Goal: Task Accomplishment & Management: Manage account settings

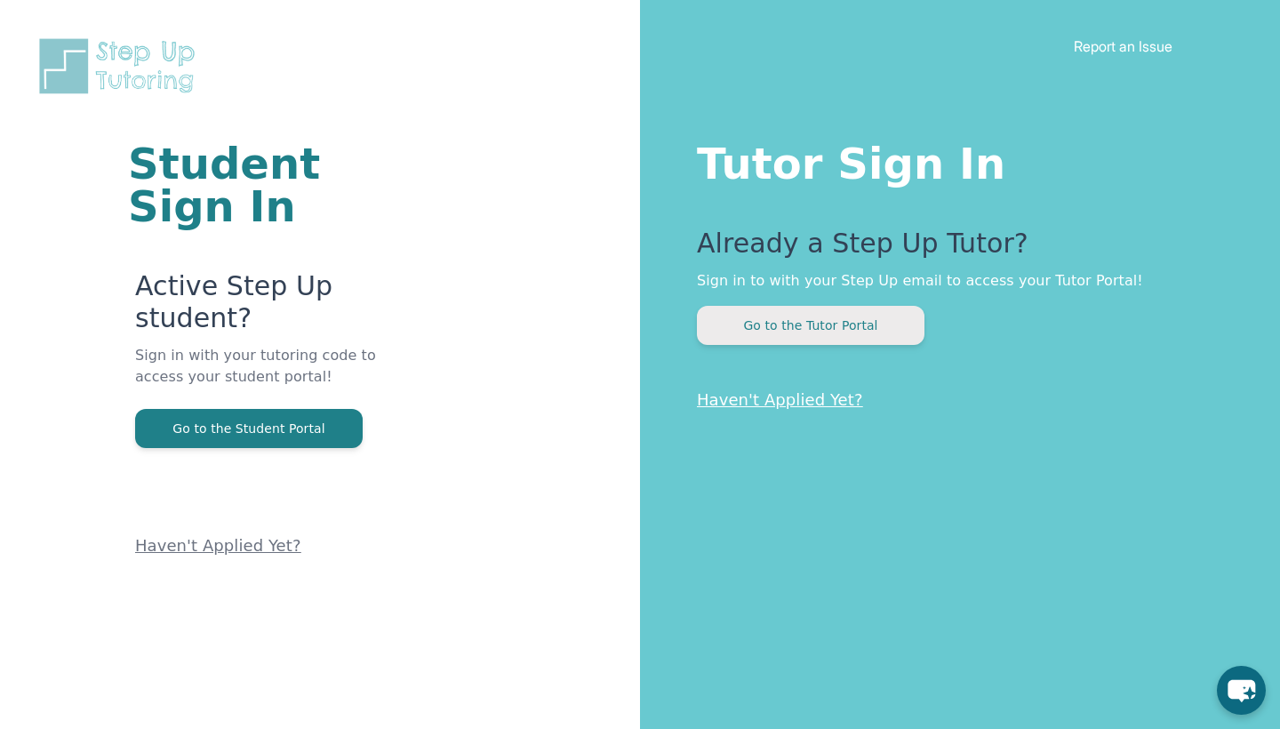
click at [836, 331] on button "Go to the Tutor Portal" at bounding box center [810, 325] width 227 height 39
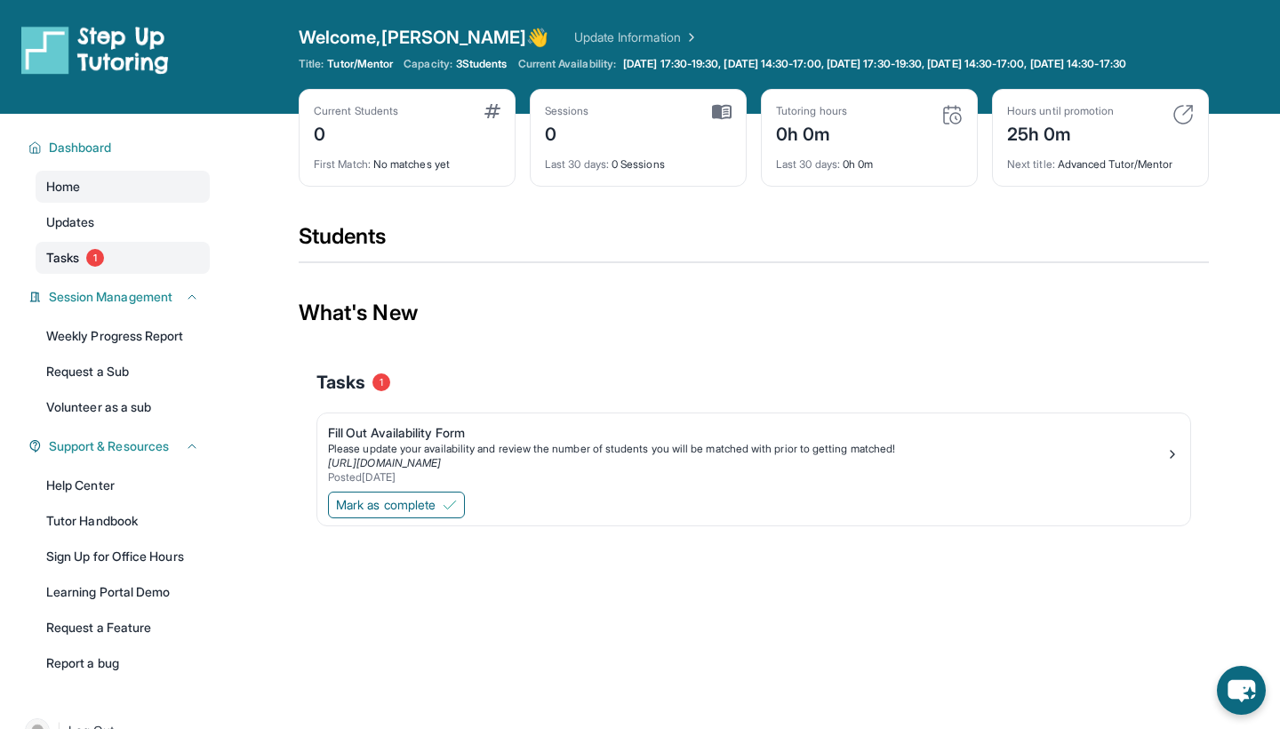
click at [150, 262] on link "Tasks 1" at bounding box center [123, 258] width 174 height 32
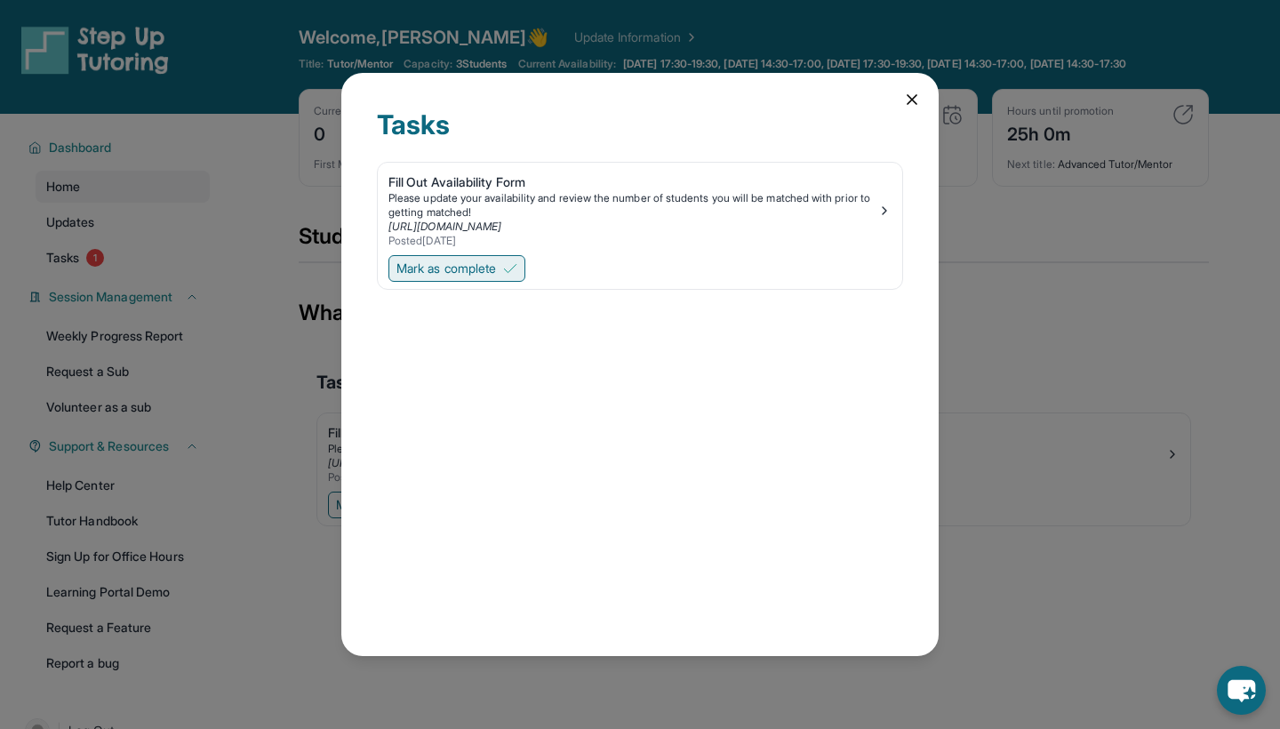
click at [449, 267] on span "Mark as complete" at bounding box center [446, 268] width 100 height 18
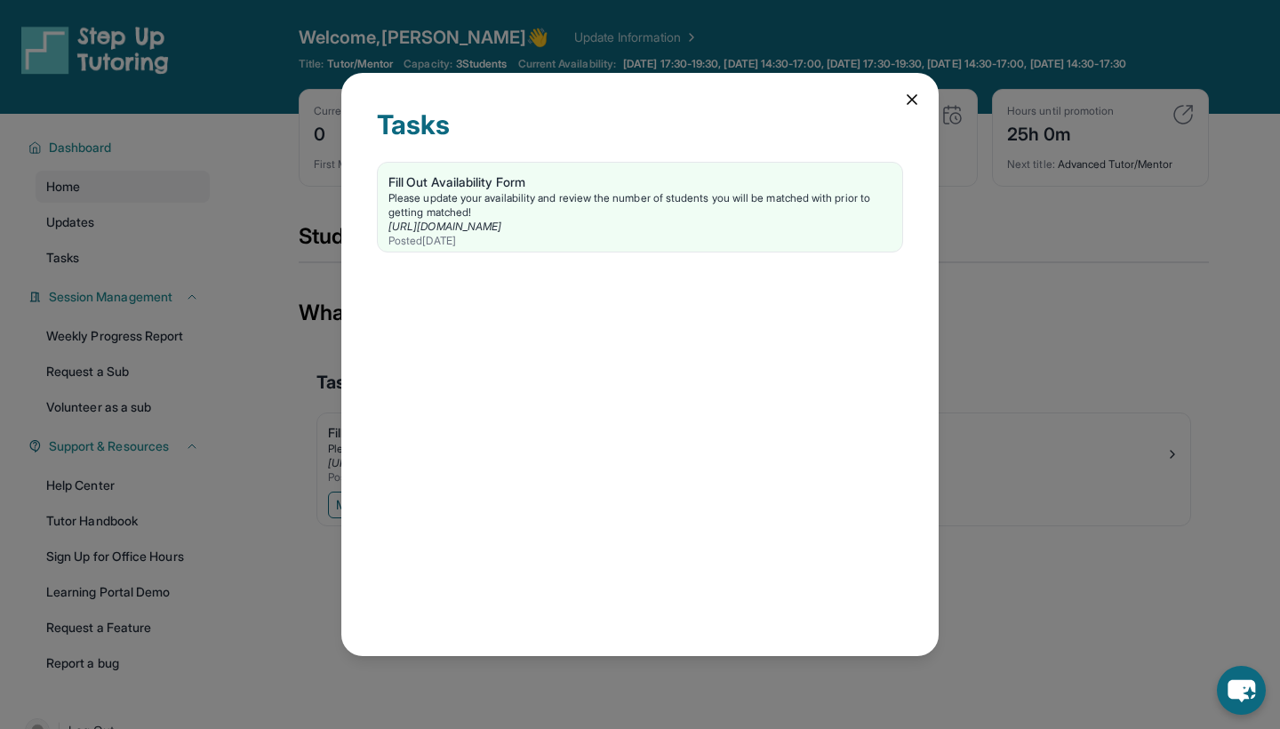
click at [915, 105] on icon at bounding box center [912, 100] width 18 height 18
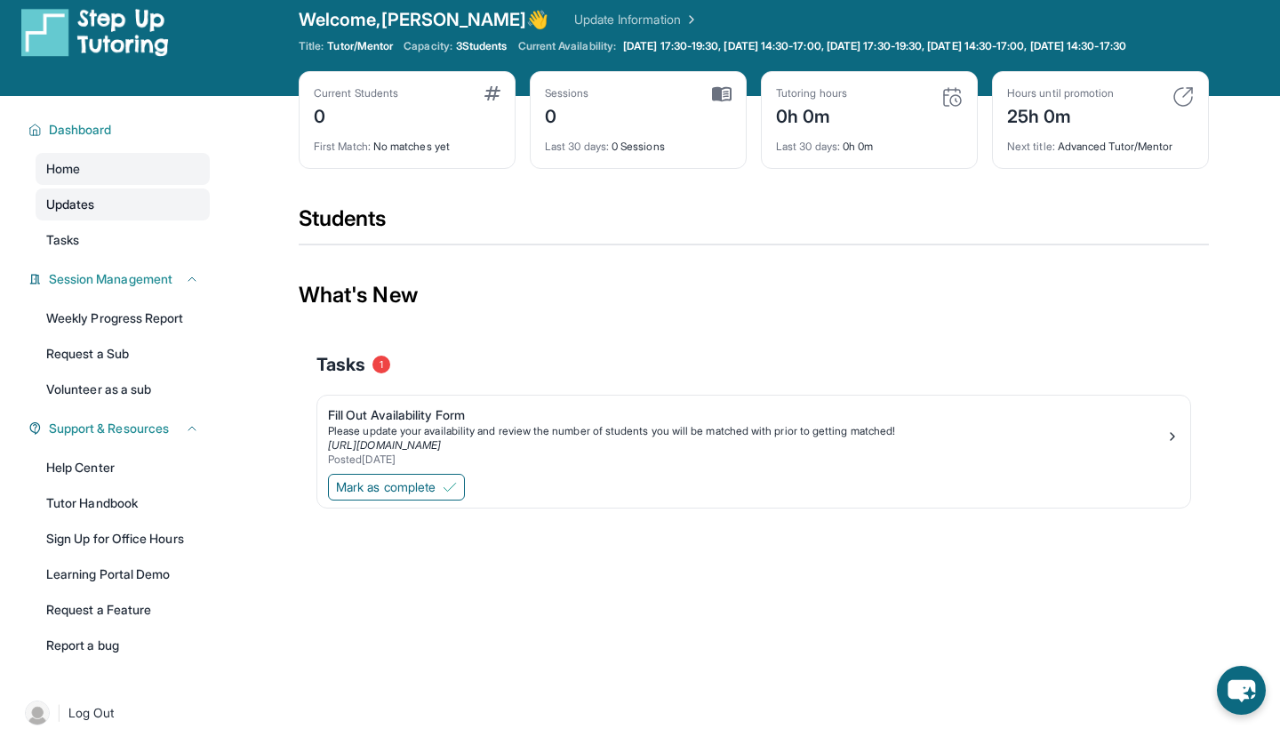
scroll to position [15, 0]
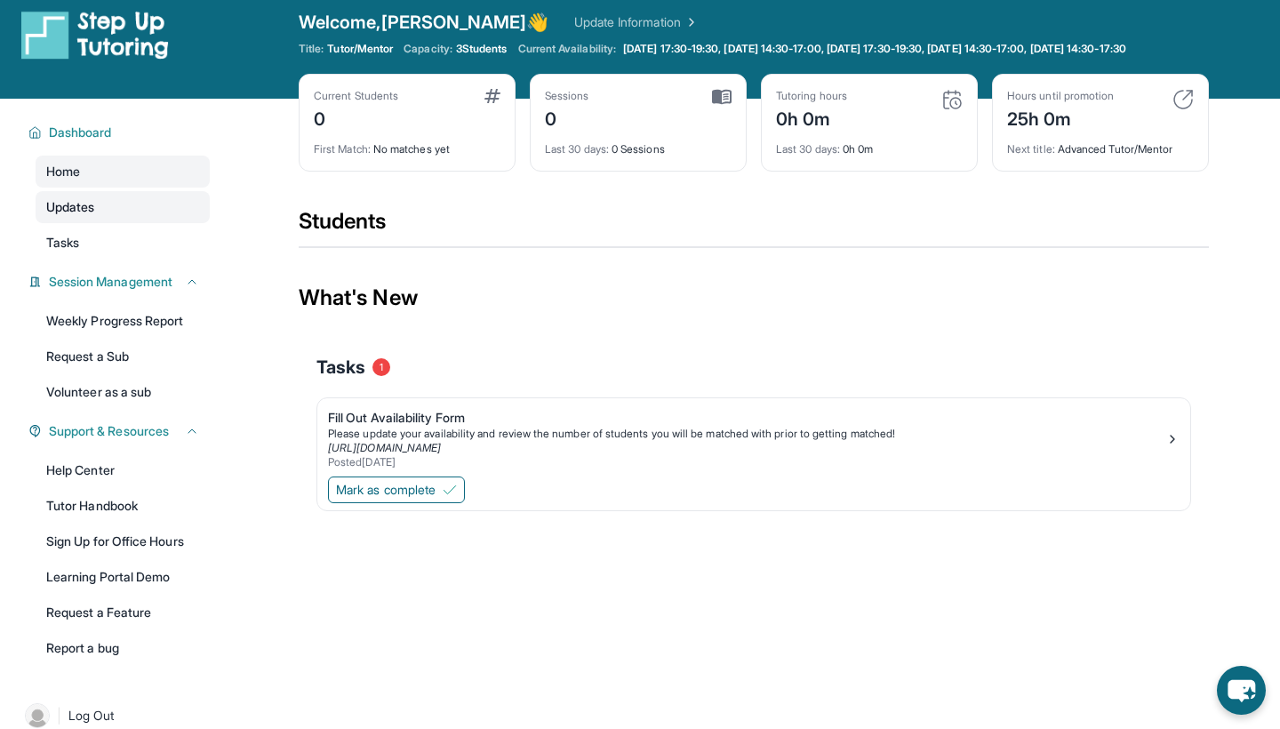
click at [102, 213] on link "Updates" at bounding box center [123, 207] width 174 height 32
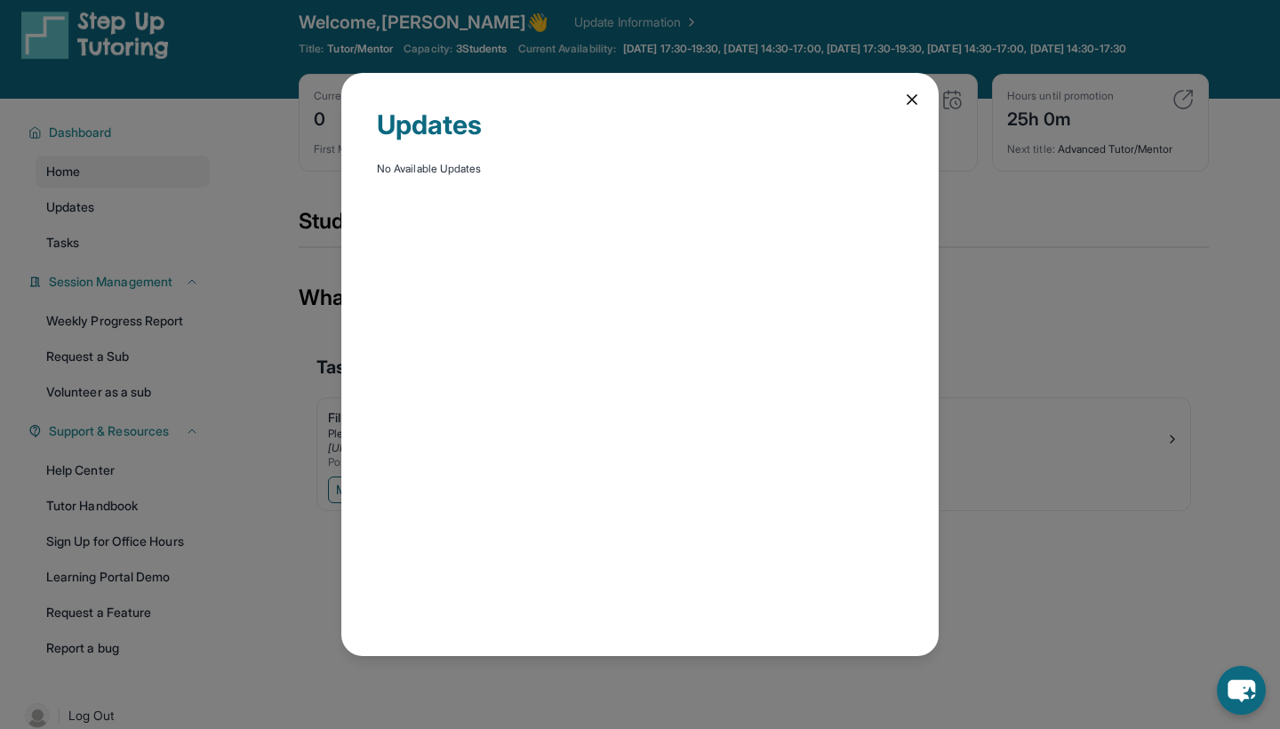
click at [926, 103] on div "Updates No Available Updates" at bounding box center [639, 364] width 597 height 583
click at [913, 92] on icon at bounding box center [912, 100] width 18 height 18
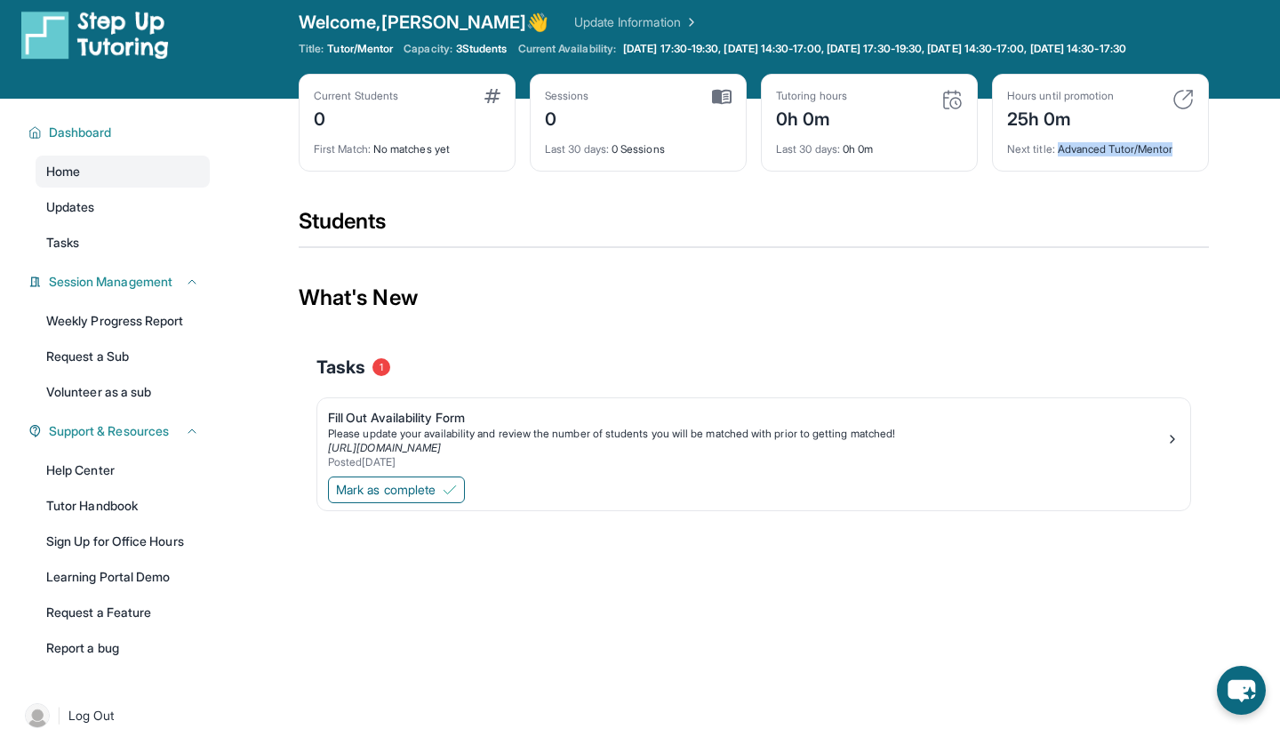
drag, startPoint x: 1060, startPoint y: 159, endPoint x: 1184, endPoint y: 171, distance: 124.1
click at [1184, 171] on div "Hours until promotion 25h 0m Next title : Advanced Tutor/Mentor" at bounding box center [1100, 123] width 217 height 98
click at [1123, 132] on div "Hours until promotion 25h 0m" at bounding box center [1100, 110] width 187 height 43
click at [127, 249] on link "Tasks" at bounding box center [123, 243] width 174 height 32
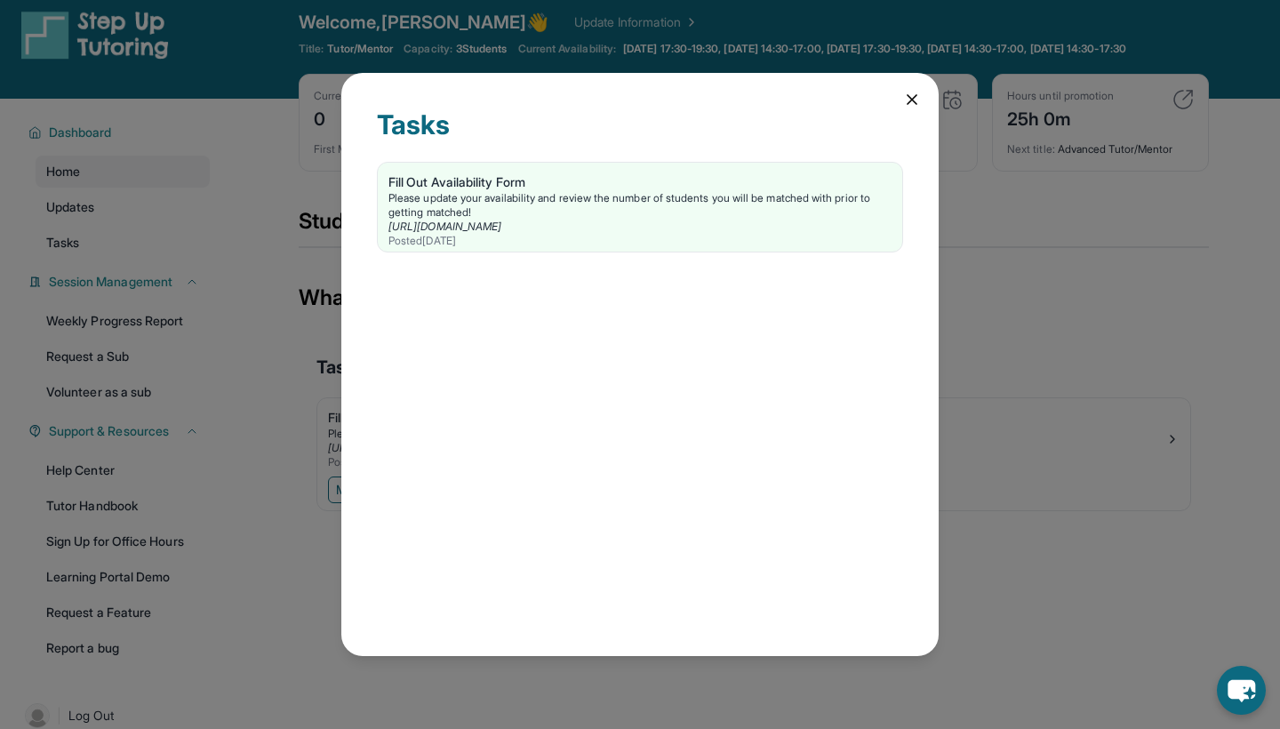
click at [911, 101] on icon at bounding box center [911, 99] width 9 height 9
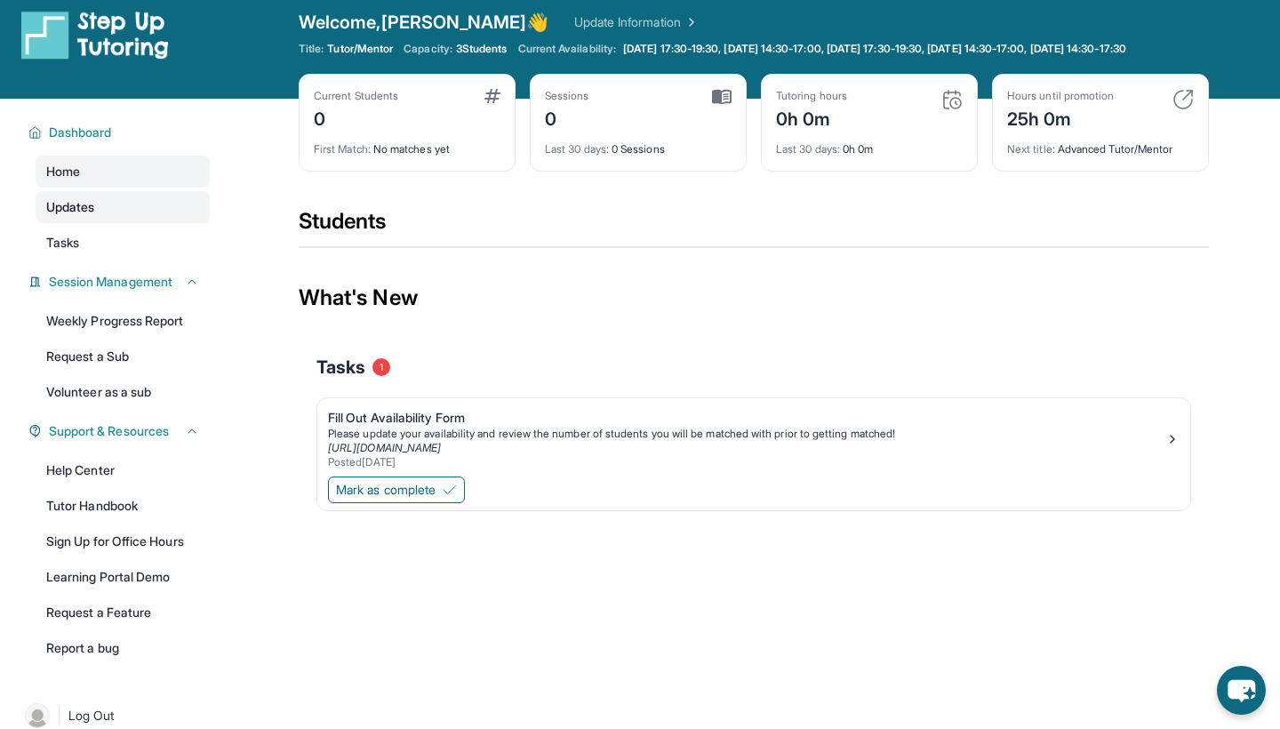
click at [135, 222] on link "Updates" at bounding box center [123, 207] width 174 height 32
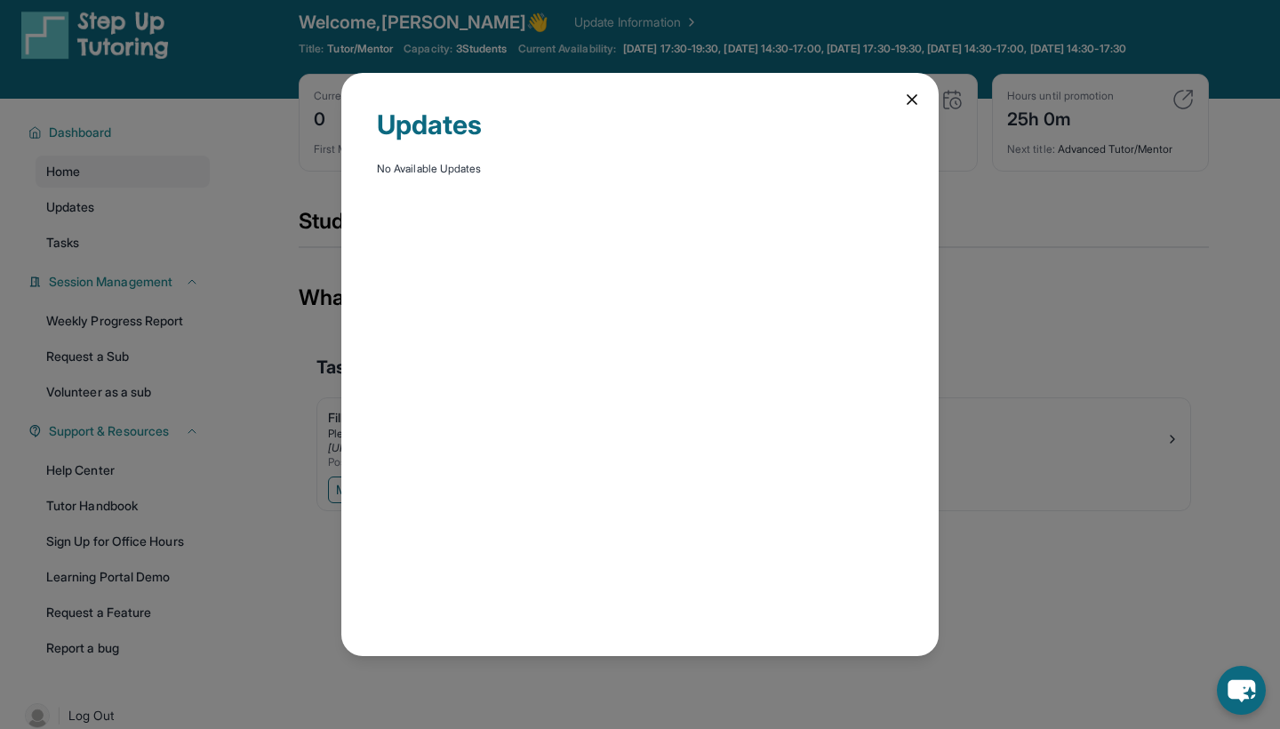
click at [911, 108] on icon at bounding box center [912, 100] width 18 height 18
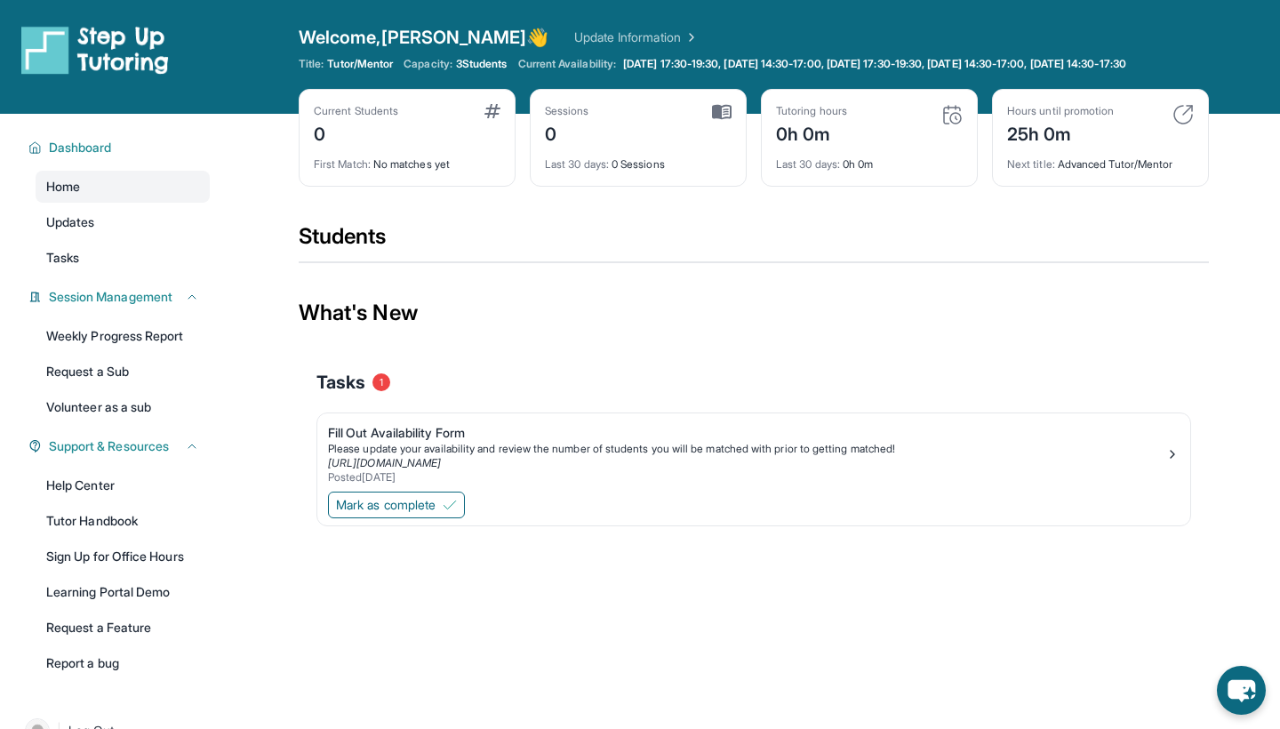
scroll to position [0, 0]
click at [370, 514] on span "Mark as complete" at bounding box center [386, 505] width 100 height 18
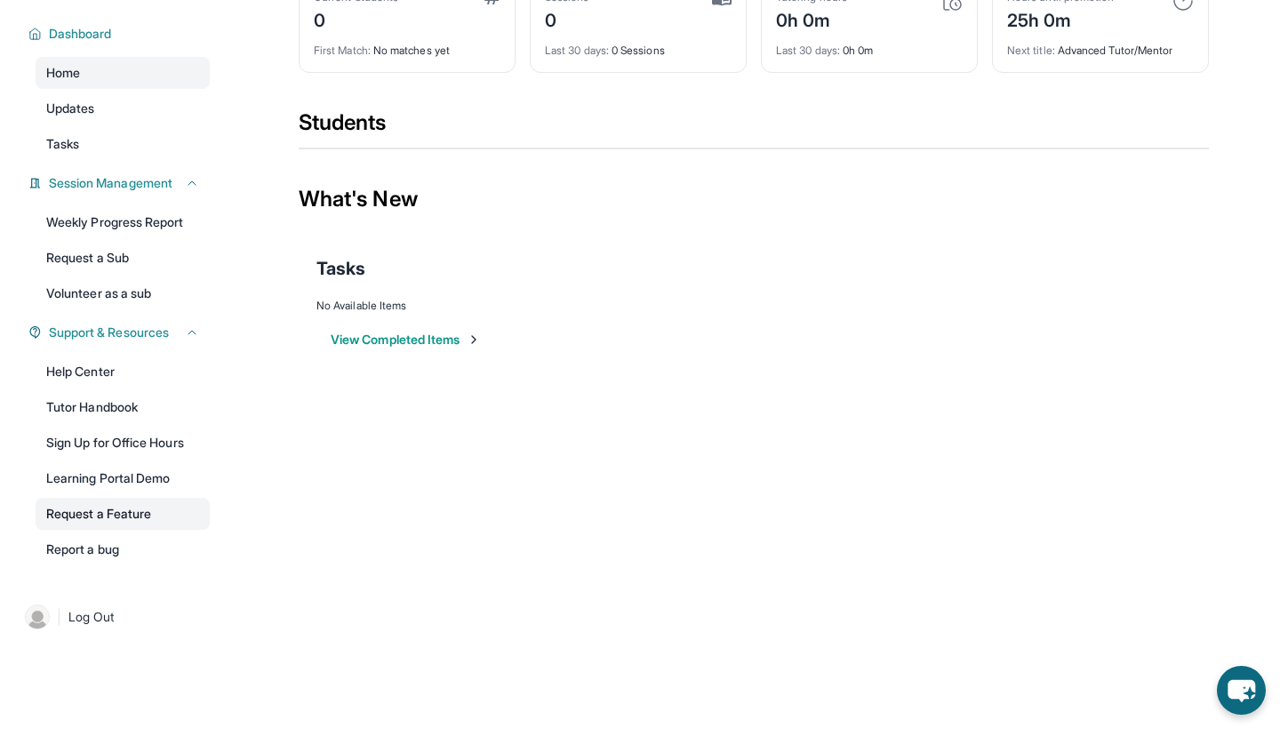
scroll to position [128, 0]
click at [108, 477] on link "Learning Portal Demo" at bounding box center [123, 478] width 174 height 32
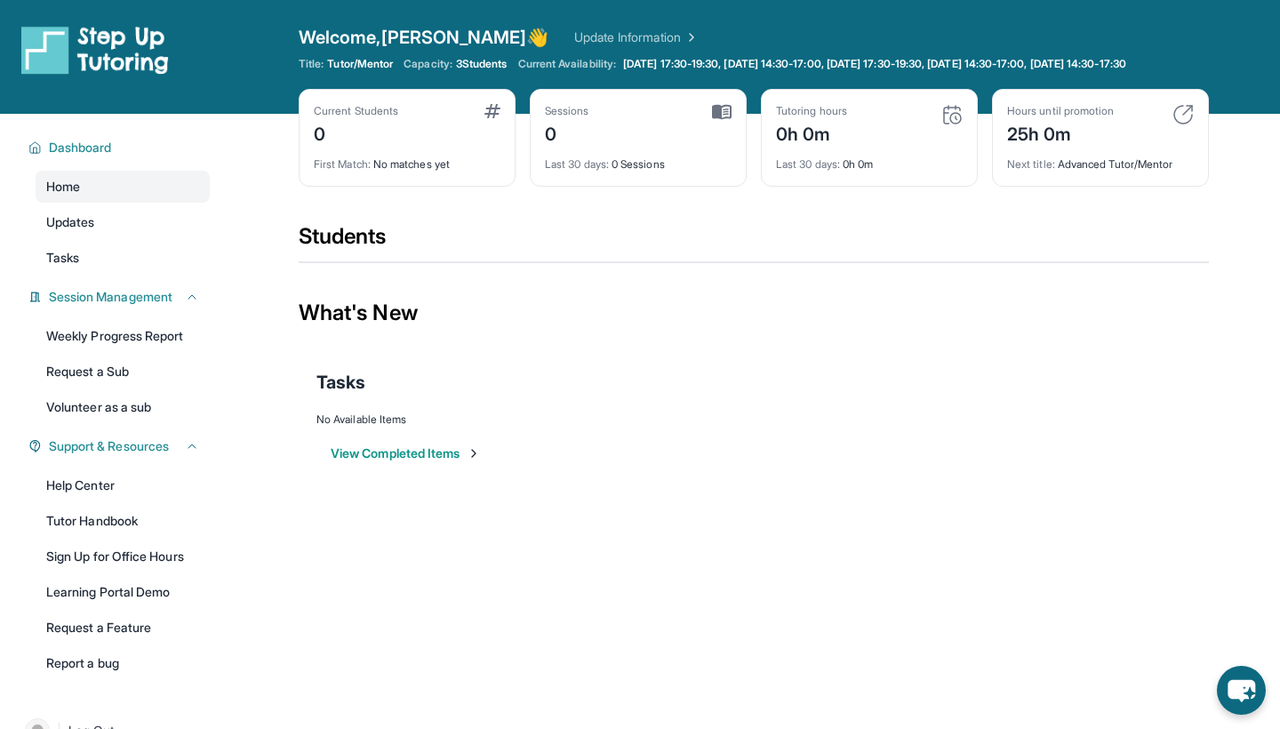
scroll to position [0, 0]
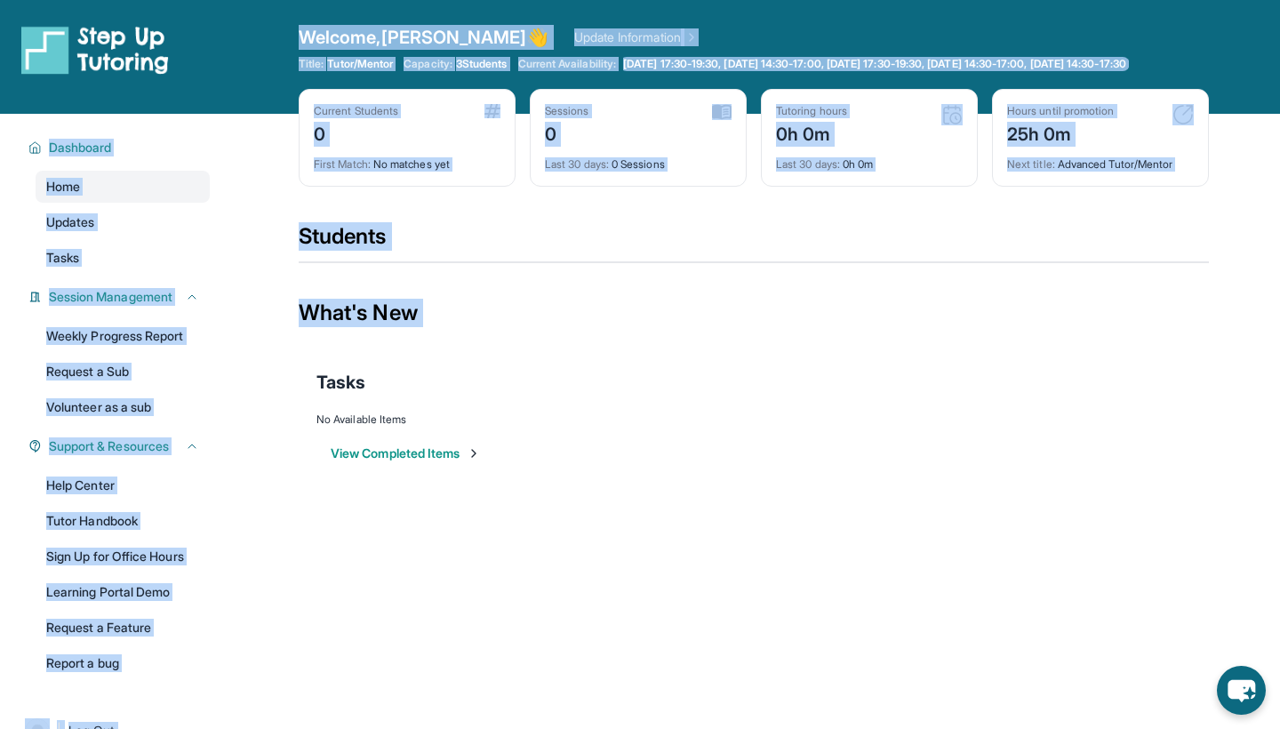
drag, startPoint x: 284, startPoint y: 28, endPoint x: 632, endPoint y: 369, distance: 486.4
click at [632, 369] on div "Open sidebar Welcome, Brandon 👋 Update Information Title: Tutor/Mentor Capacity…" at bounding box center [640, 364] width 1280 height 729
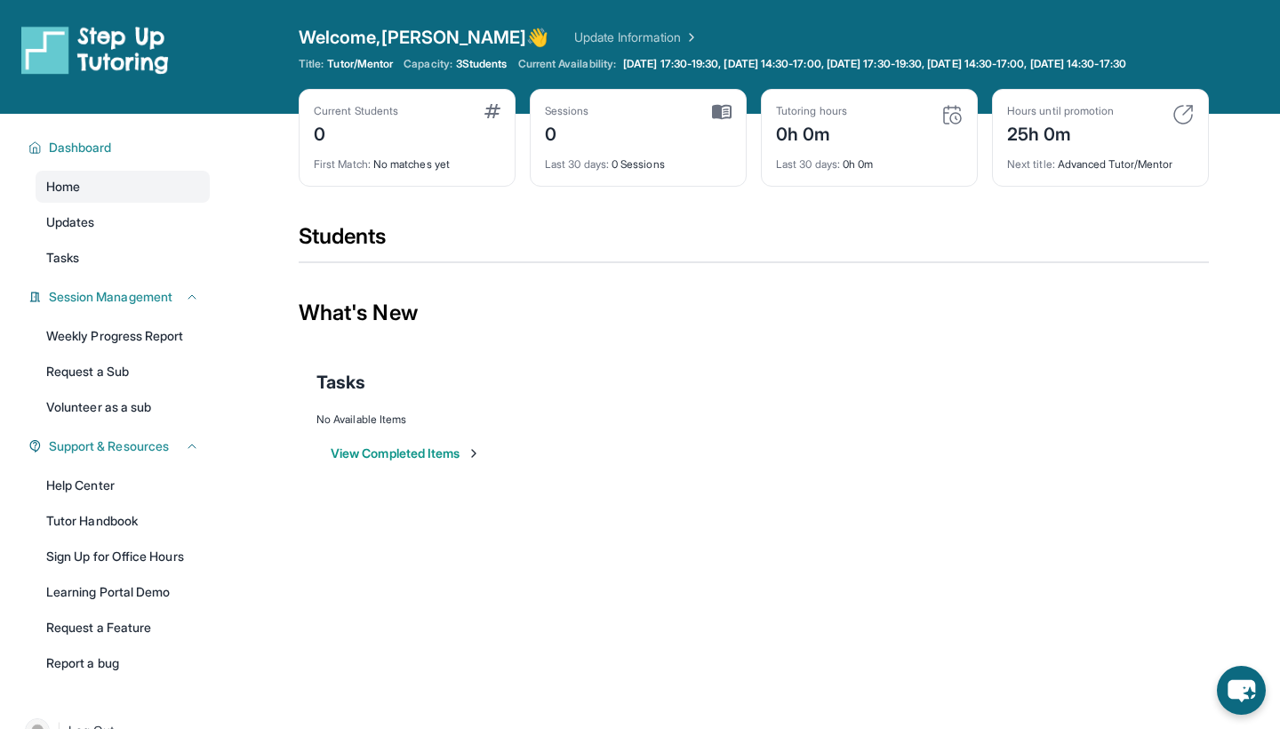
click at [285, 57] on div "Open sidebar Welcome, Brandon 👋 Update Information Title: Tutor/Mentor Capacity…" at bounding box center [640, 57] width 1280 height 114
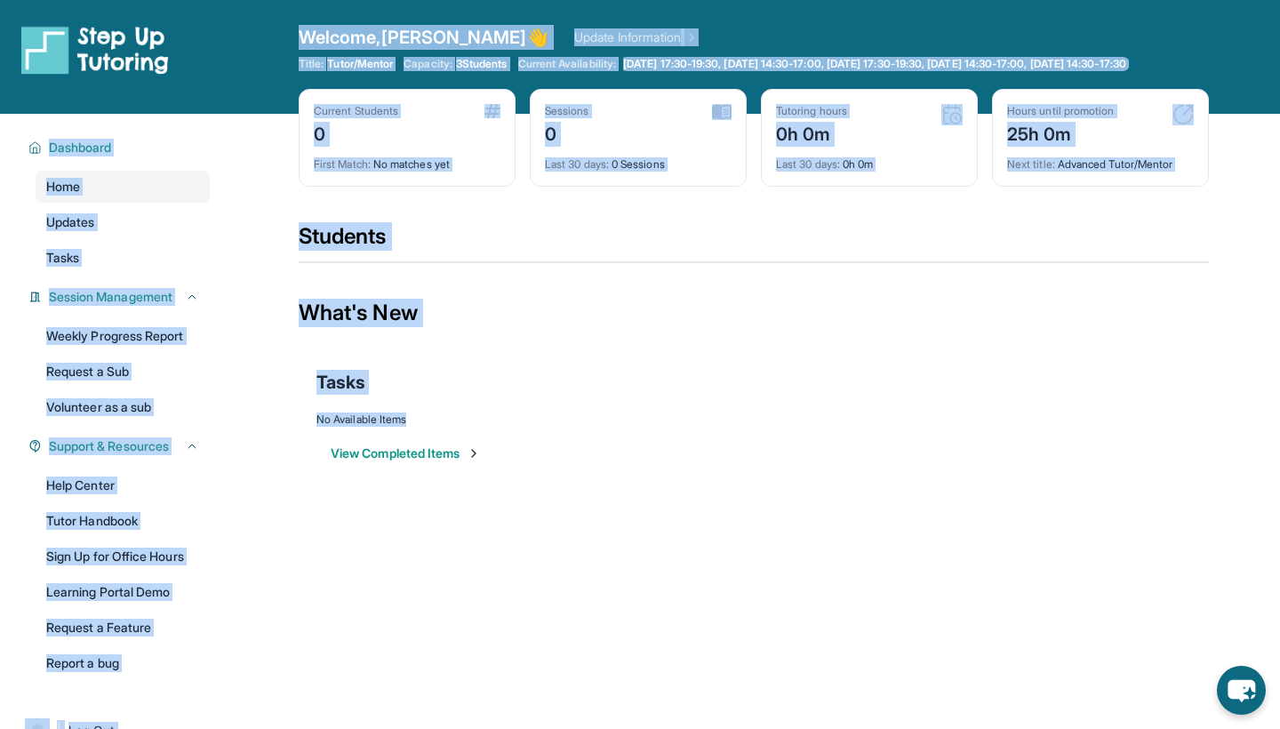
drag, startPoint x: 285, startPoint y: 38, endPoint x: 480, endPoint y: 461, distance: 465.6
click at [479, 461] on div "Open sidebar Welcome, Brandon 👋 Update Information Title: Tutor/Mentor Capacity…" at bounding box center [640, 364] width 1280 height 729
click at [459, 556] on div "Open sidebar Welcome, Brandon 👋 Update Information Title: Tutor/Mentor Capacity…" at bounding box center [640, 364] width 1280 height 729
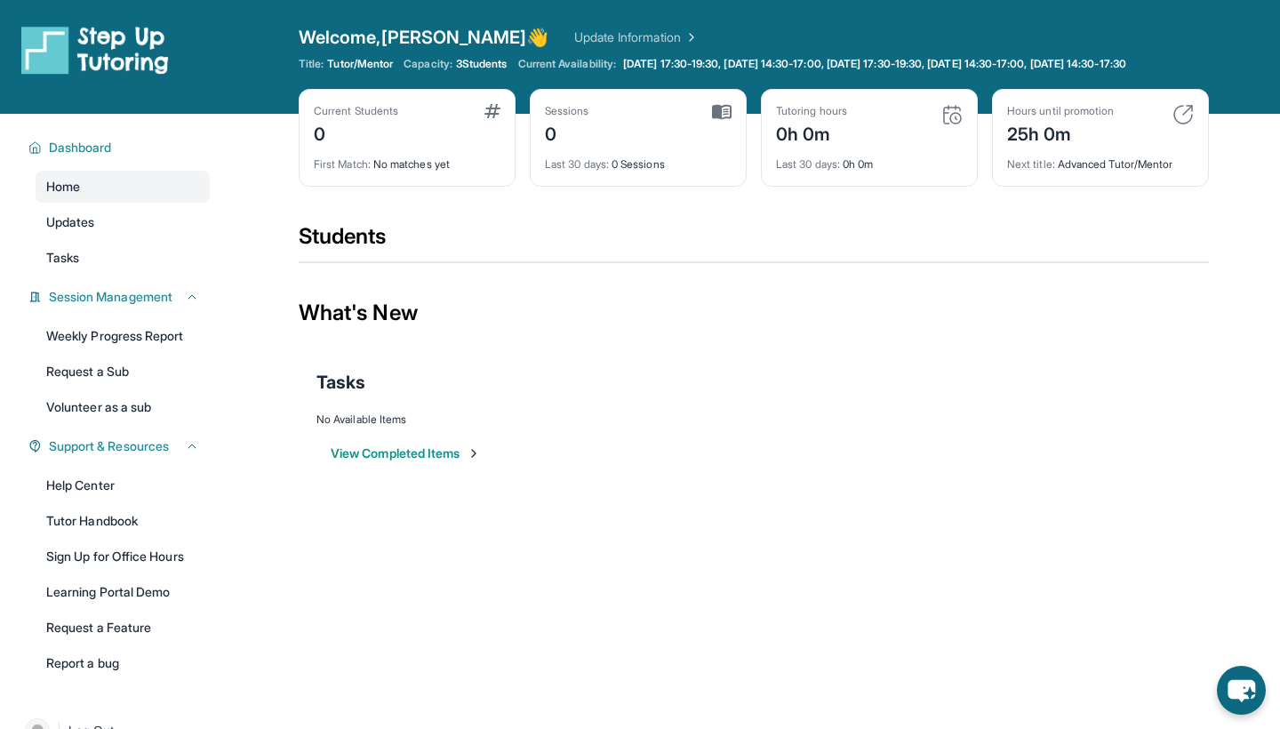
click at [265, 26] on div "Open sidebar Welcome, Brandon 👋 Update Information Title: Tutor/Mentor Capacity…" at bounding box center [640, 57] width 1280 height 114
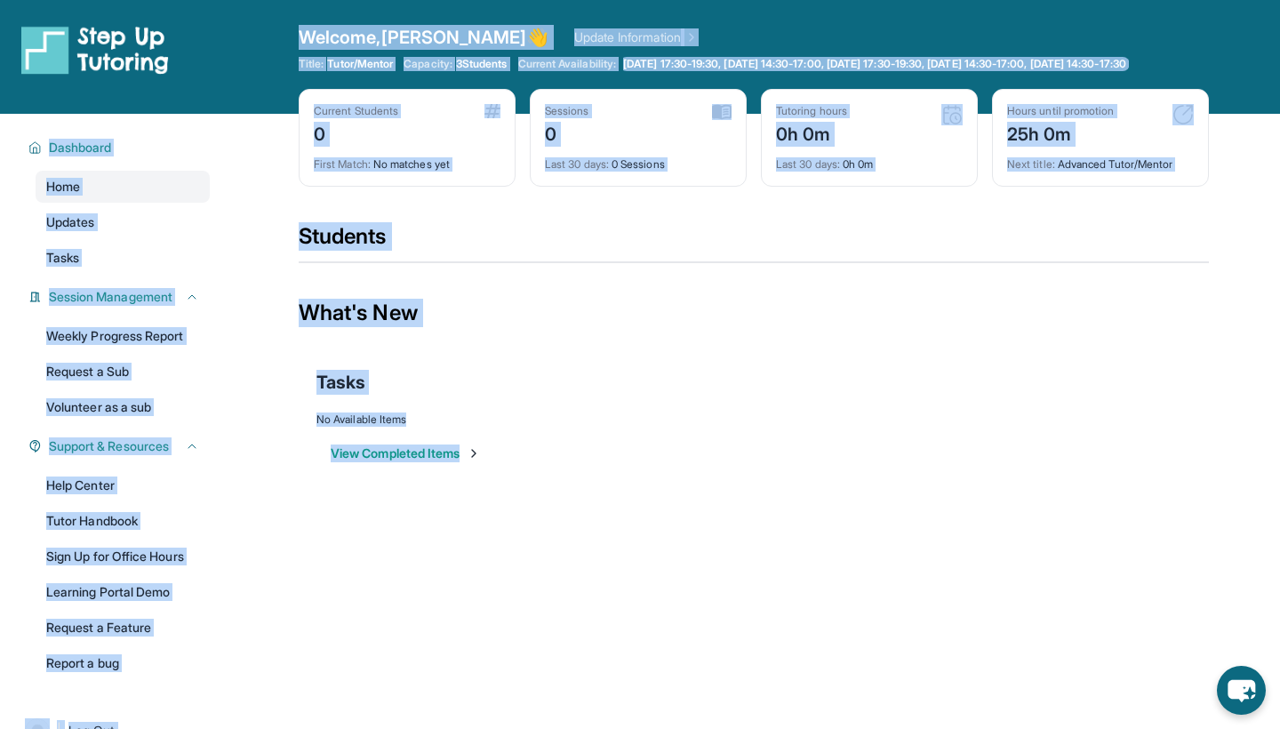
drag, startPoint x: 265, startPoint y: 26, endPoint x: 507, endPoint y: 479, distance: 514.1
click at [507, 479] on div "Open sidebar Welcome, Brandon 👋 Update Information Title: Tutor/Mentor Capacity…" at bounding box center [640, 364] width 1280 height 729
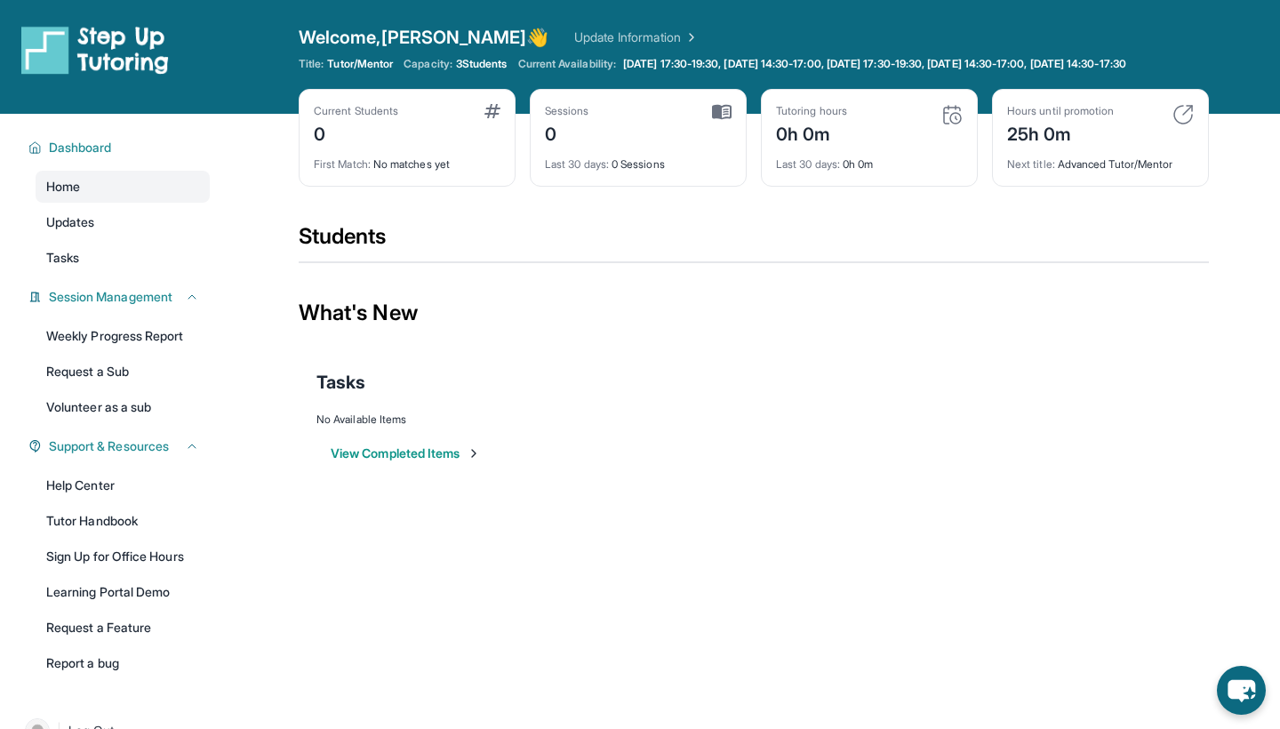
click at [374, 594] on div "Open sidebar Welcome, Brandon 👋 Update Information Title: Tutor/Mentor Capacity…" at bounding box center [640, 364] width 1280 height 729
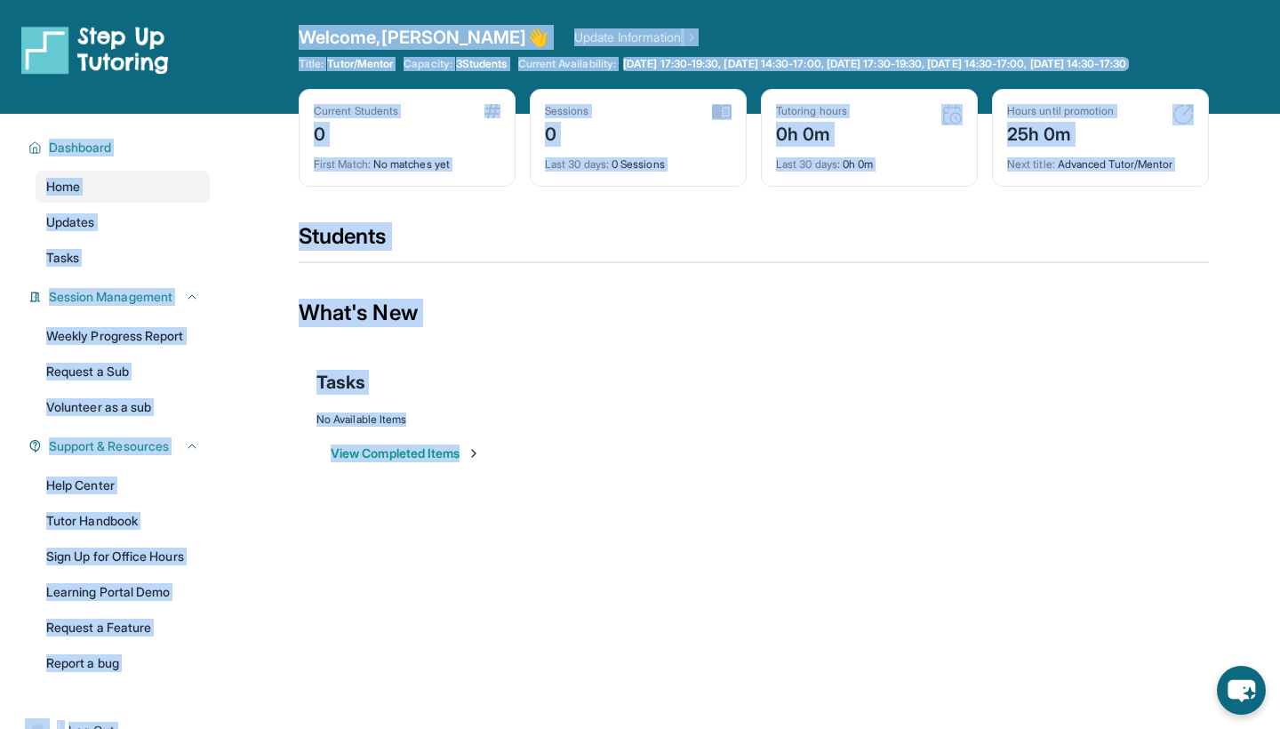
drag, startPoint x: 269, startPoint y: 36, endPoint x: 514, endPoint y: 474, distance: 501.7
click at [513, 474] on div "Open sidebar Welcome, Brandon 👋 Update Information Title: Tutor/Mentor Capacity…" at bounding box center [640, 364] width 1280 height 729
click at [448, 531] on div "Open sidebar Welcome, Brandon 👋 Update Information Title: Tutor/Mentor Capacity…" at bounding box center [640, 364] width 1280 height 729
drag, startPoint x: 242, startPoint y: 43, endPoint x: 439, endPoint y: 703, distance: 689.1
click at [439, 703] on div "Open sidebar Welcome, Brandon 👋 Update Information Title: Tutor/Mentor Capacity…" at bounding box center [640, 364] width 1280 height 729
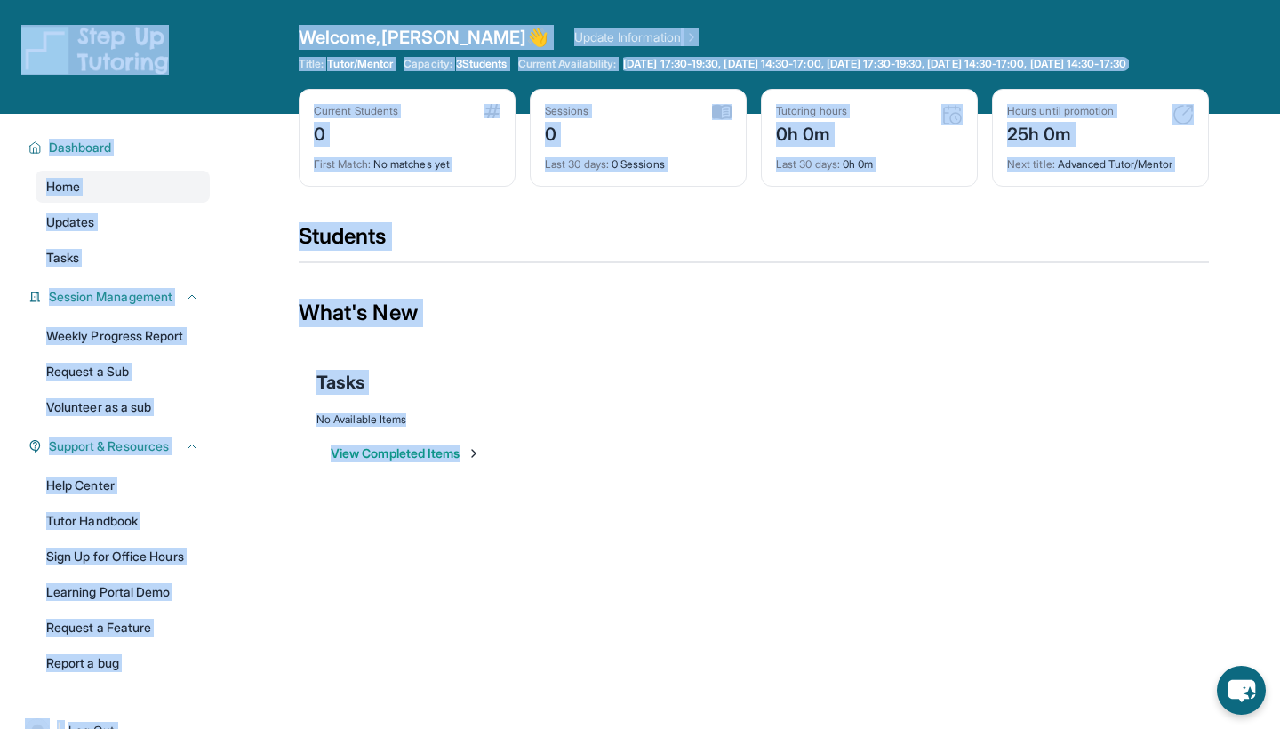
click at [439, 703] on div "Open sidebar Welcome, Brandon 👋 Update Information Title: Tutor/Mentor Capacity…" at bounding box center [640, 364] width 1280 height 729
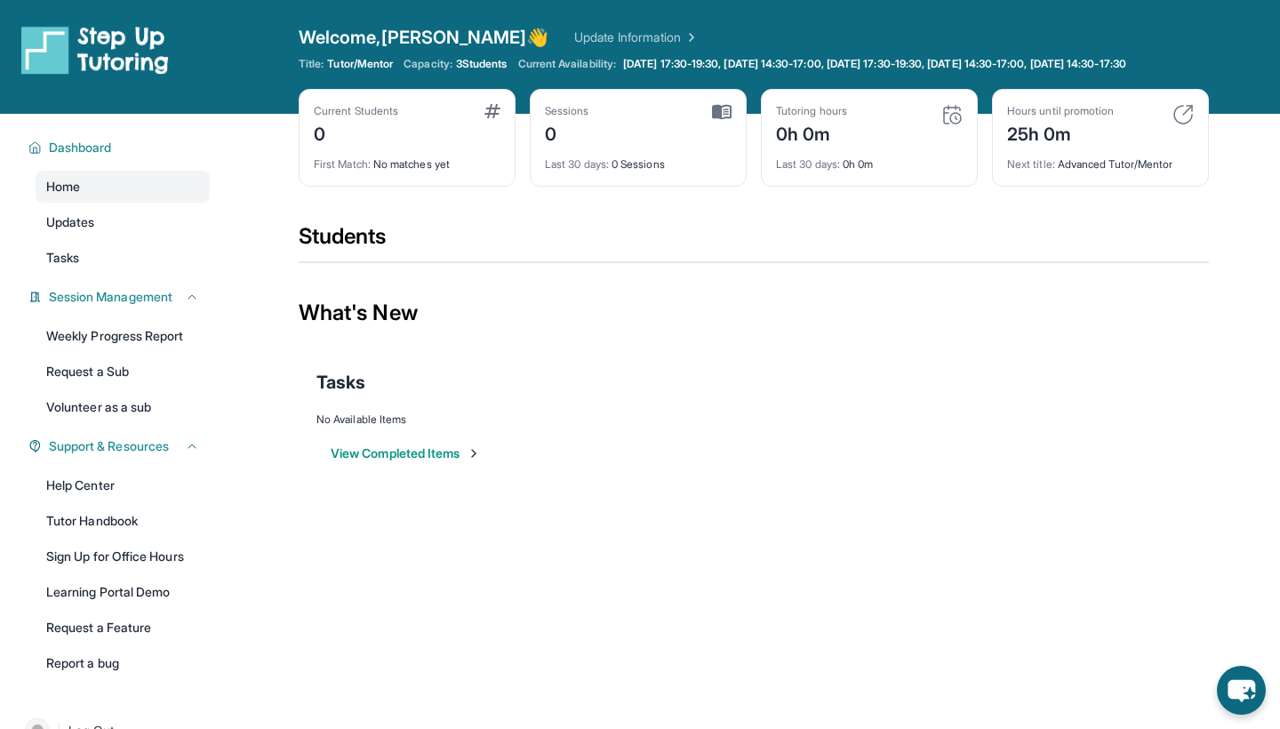
click at [247, 28] on div "Open sidebar Welcome, Brandon 👋 Update Information Title: Tutor/Mentor Capacity…" at bounding box center [640, 57] width 1280 height 114
click at [134, 238] on link "Updates" at bounding box center [123, 222] width 174 height 32
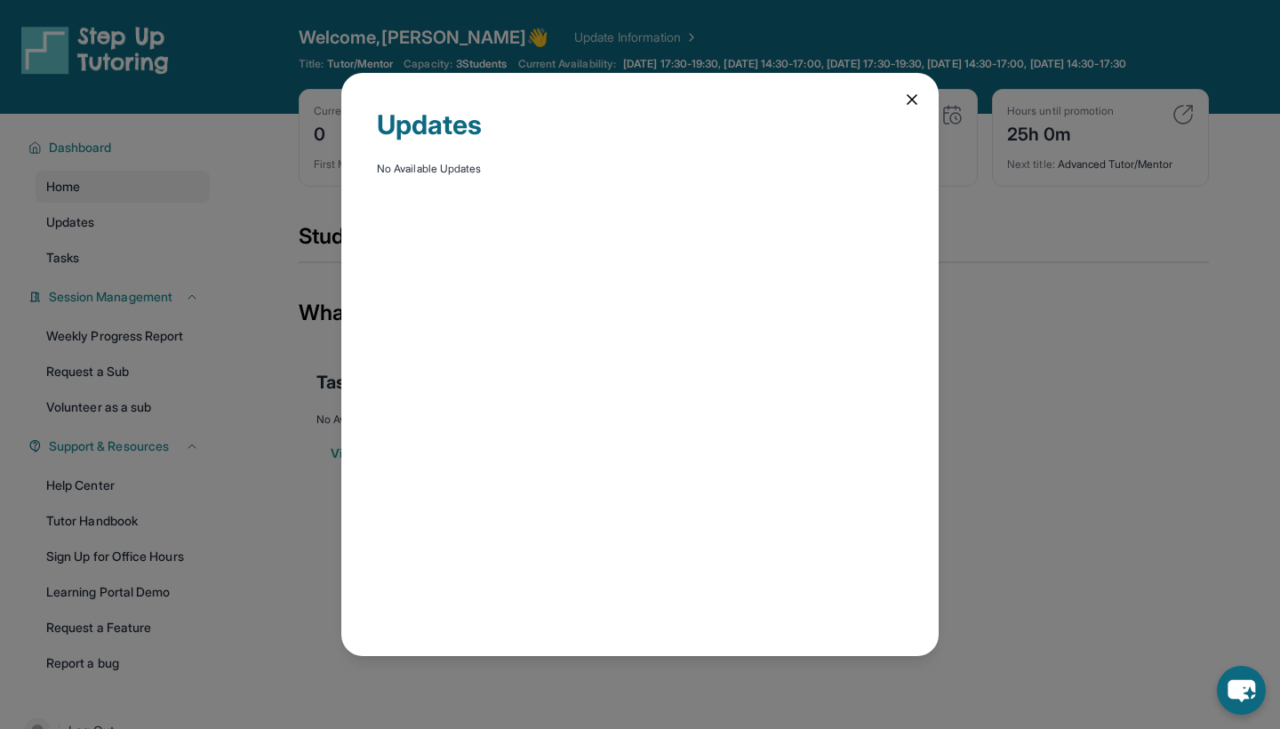
click at [909, 96] on icon at bounding box center [911, 99] width 9 height 9
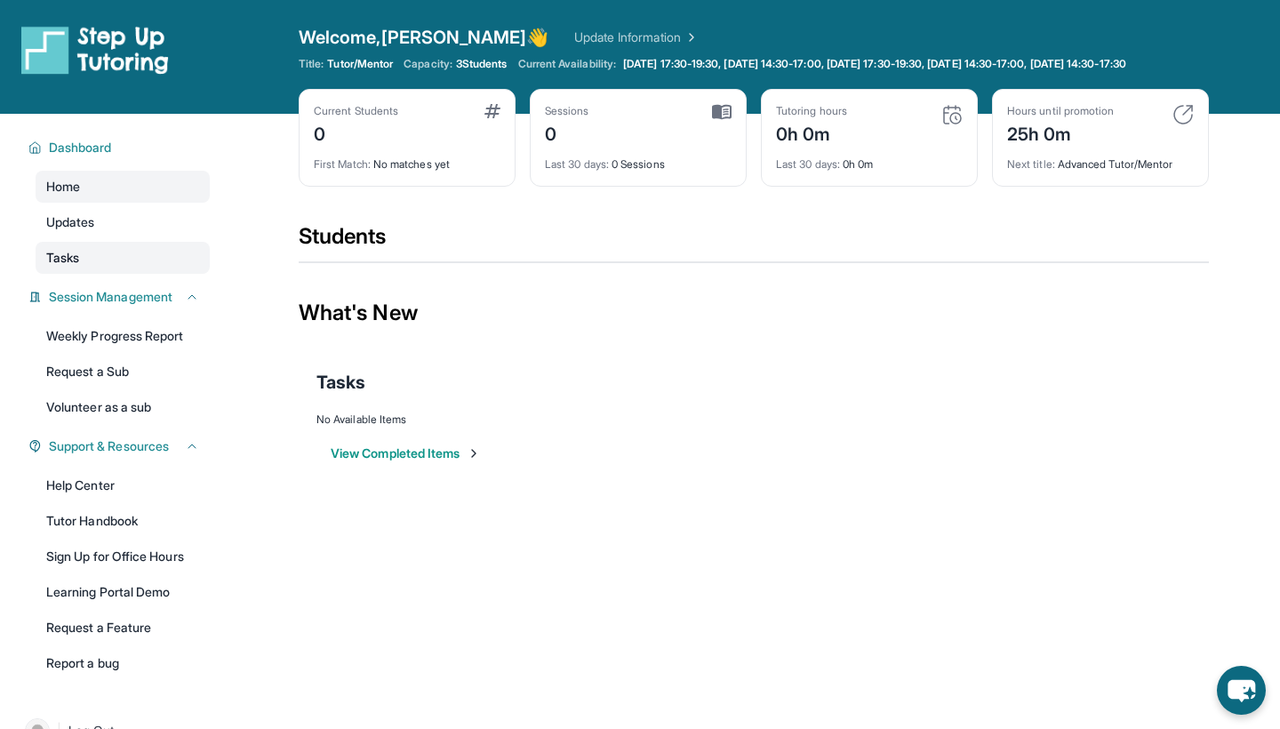
click at [136, 264] on link "Tasks" at bounding box center [123, 258] width 174 height 32
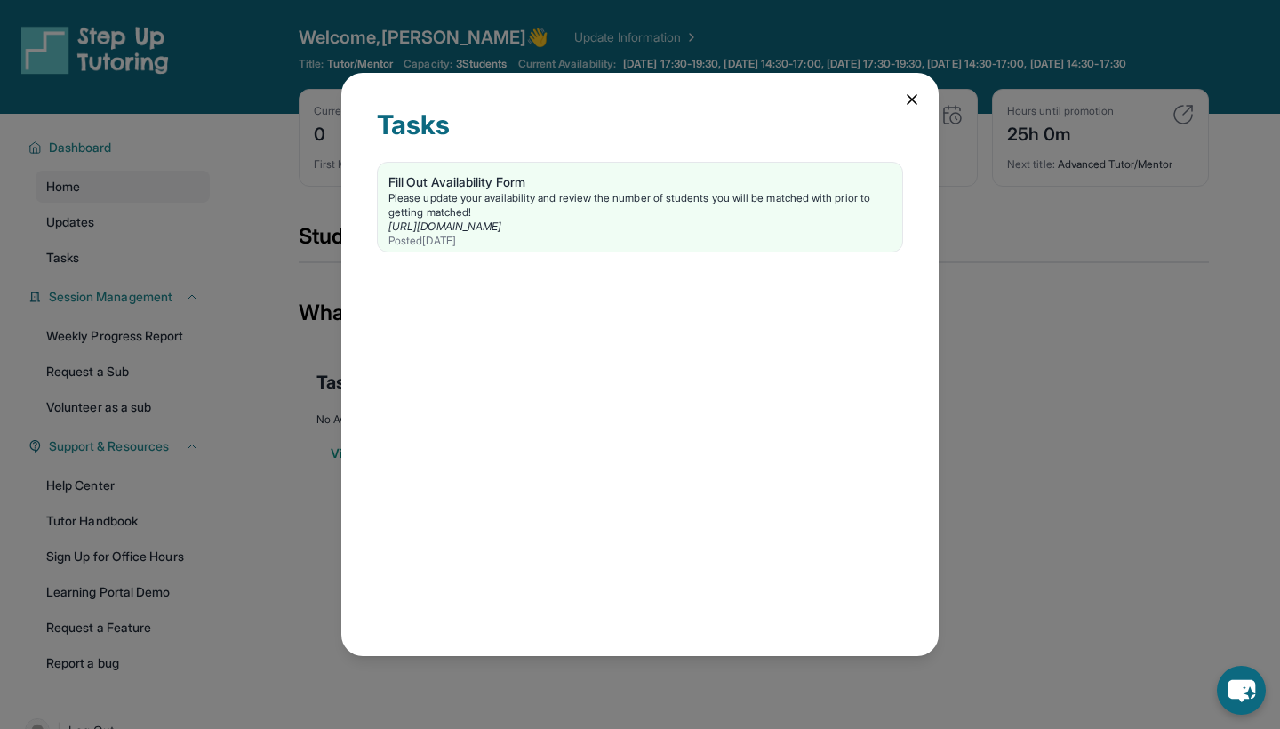
click at [908, 91] on icon at bounding box center [912, 100] width 18 height 18
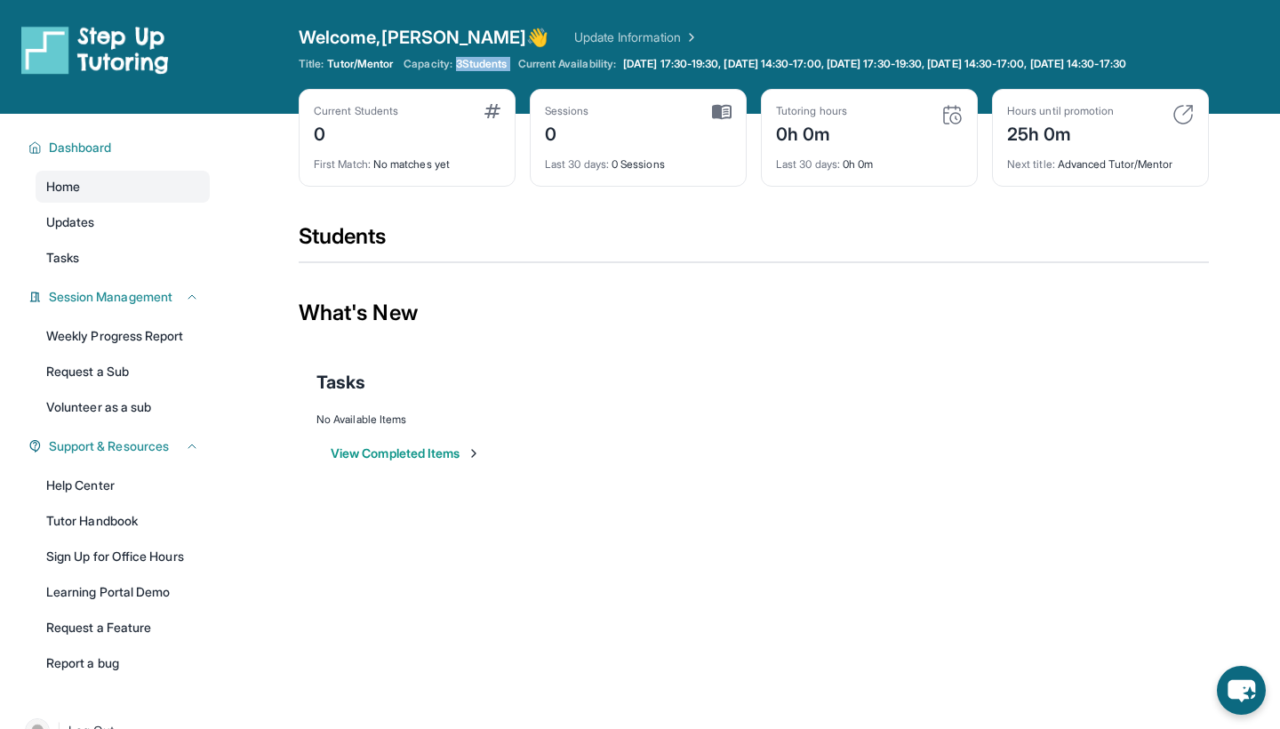
drag, startPoint x: 461, startPoint y: 63, endPoint x: 525, endPoint y: 63, distance: 64.0
click at [525, 63] on div "Title: Tutor/Mentor Capacity: 3 Students Current Availability: Monday 17:30-19:…" at bounding box center [754, 64] width 910 height 14
click at [520, 63] on div "Title: Tutor/Mentor Capacity: 3 Students Current Availability: Monday 17:30-19:…" at bounding box center [754, 64] width 910 height 14
drag, startPoint x: 523, startPoint y: 62, endPoint x: 290, endPoint y: 36, distance: 234.4
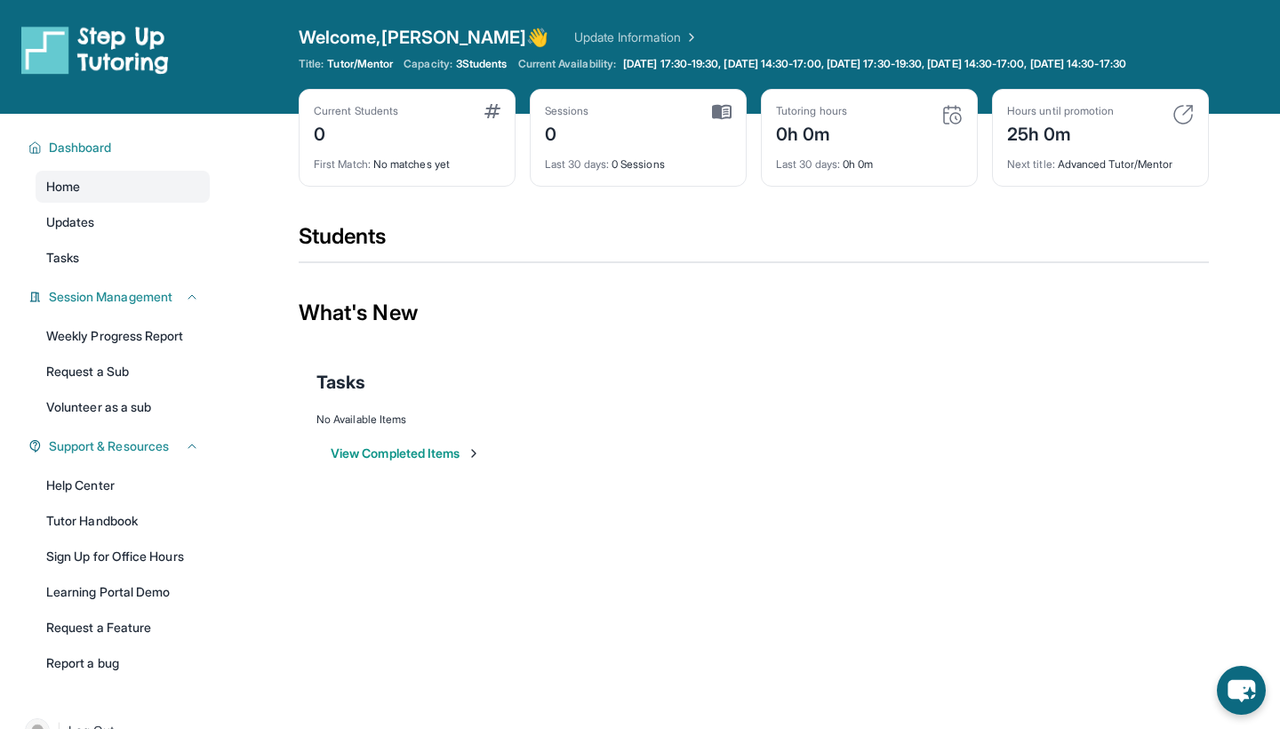
click at [290, 36] on div "Open sidebar Welcome, Brandon 👋 Update Information Title: Tutor/Mentor Capacity…" at bounding box center [640, 57] width 1280 height 114
drag, startPoint x: 290, startPoint y: 36, endPoint x: 700, endPoint y: 90, distance: 414.1
click at [700, 90] on div "Open sidebar Welcome, Brandon 👋 Update Information Title: Tutor/Mentor Capacity…" at bounding box center [640, 57] width 1280 height 114
click at [690, 71] on span "Monday 17:30-19:30, Tuesday 14:30-17:00, Wednesday 17:30-19:30, Thursday 14:30-…" at bounding box center [874, 64] width 503 height 14
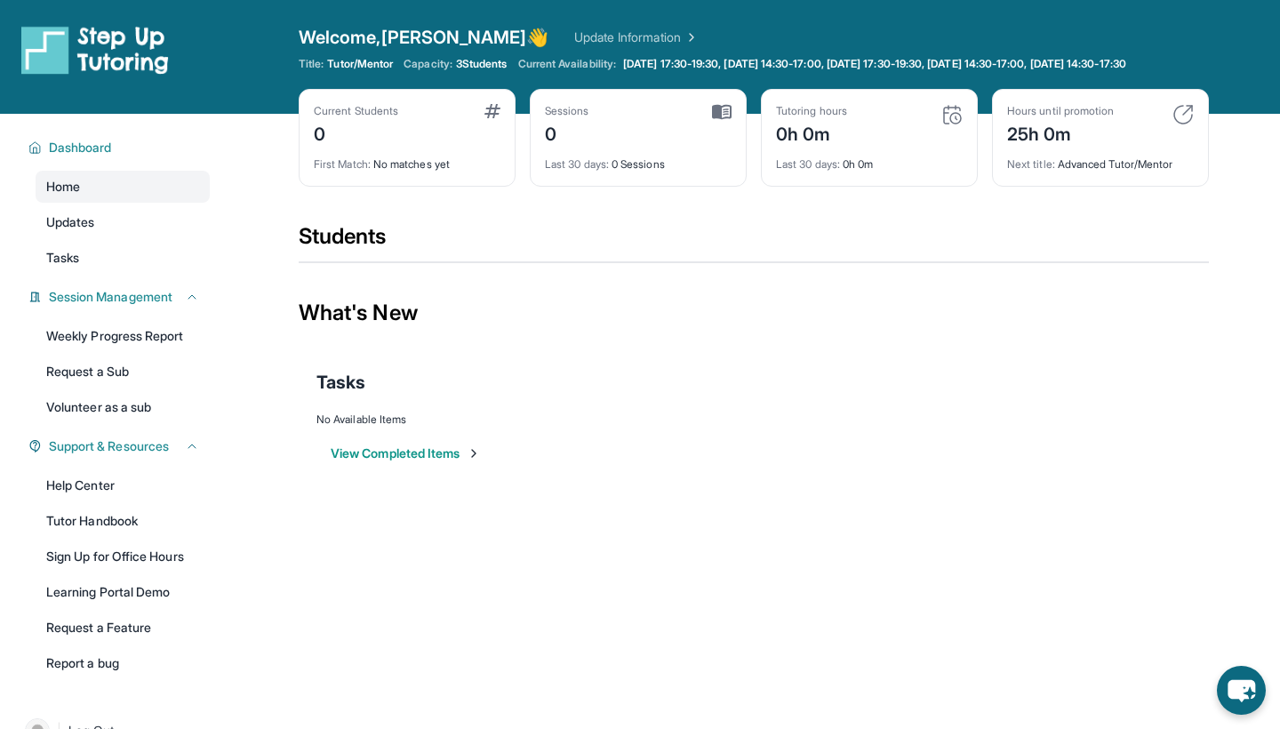
click at [253, 56] on div "Open sidebar Welcome, Brandon 👋 Update Information Title: Tutor/Mentor Capacity…" at bounding box center [640, 57] width 1280 height 114
drag, startPoint x: 275, startPoint y: 36, endPoint x: 711, endPoint y: 98, distance: 440.6
click at [711, 98] on div "Open sidebar Welcome, Brandon 👋 Update Information Title: Tutor/Mentor Capacity…" at bounding box center [640, 57] width 1280 height 114
click at [267, 50] on div "Open sidebar Welcome, Brandon 👋 Update Information Title: Tutor/Mentor Capacity…" at bounding box center [640, 57] width 1280 height 114
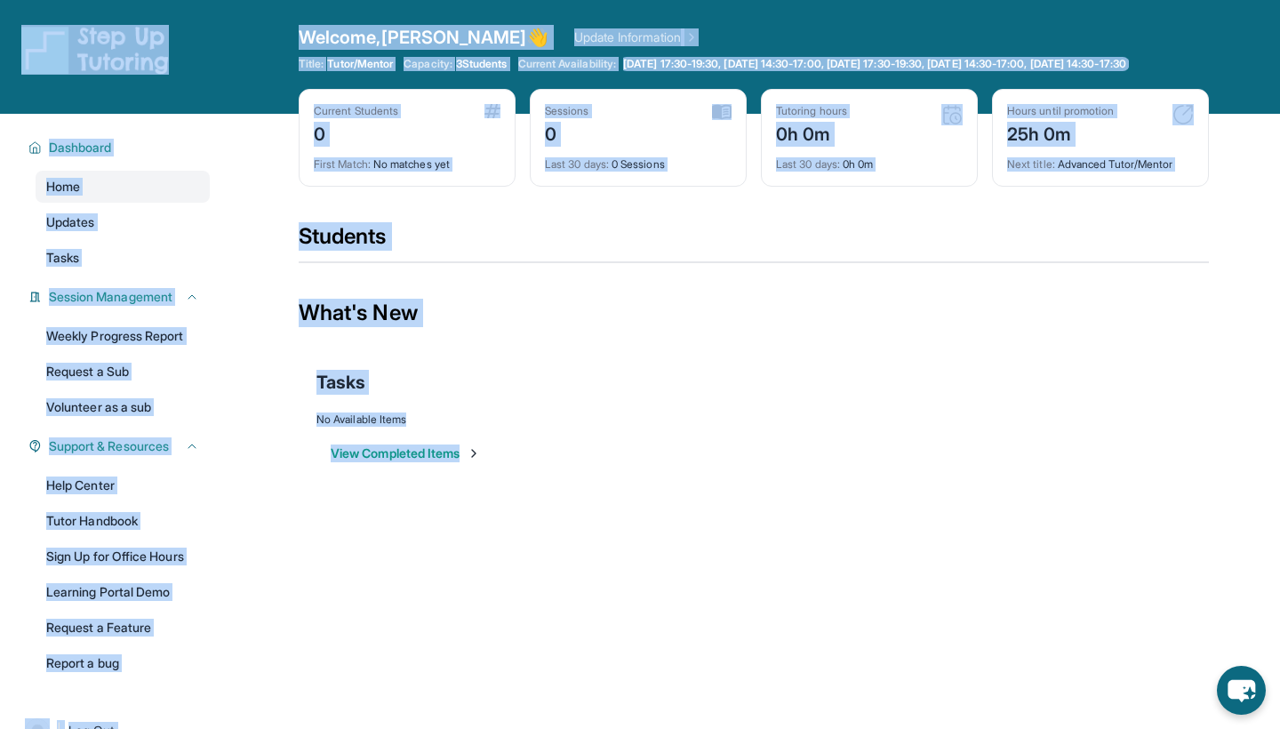
drag, startPoint x: 250, startPoint y: 36, endPoint x: 954, endPoint y: 534, distance: 862.5
click at [954, 534] on div "Open sidebar Welcome, Brandon 👋 Update Information Title: Tutor/Mentor Capacity…" at bounding box center [640, 364] width 1280 height 729
click at [536, 533] on div "Open sidebar Welcome, Brandon 👋 Update Information Title: Tutor/Mentor Capacity…" at bounding box center [640, 364] width 1280 height 729
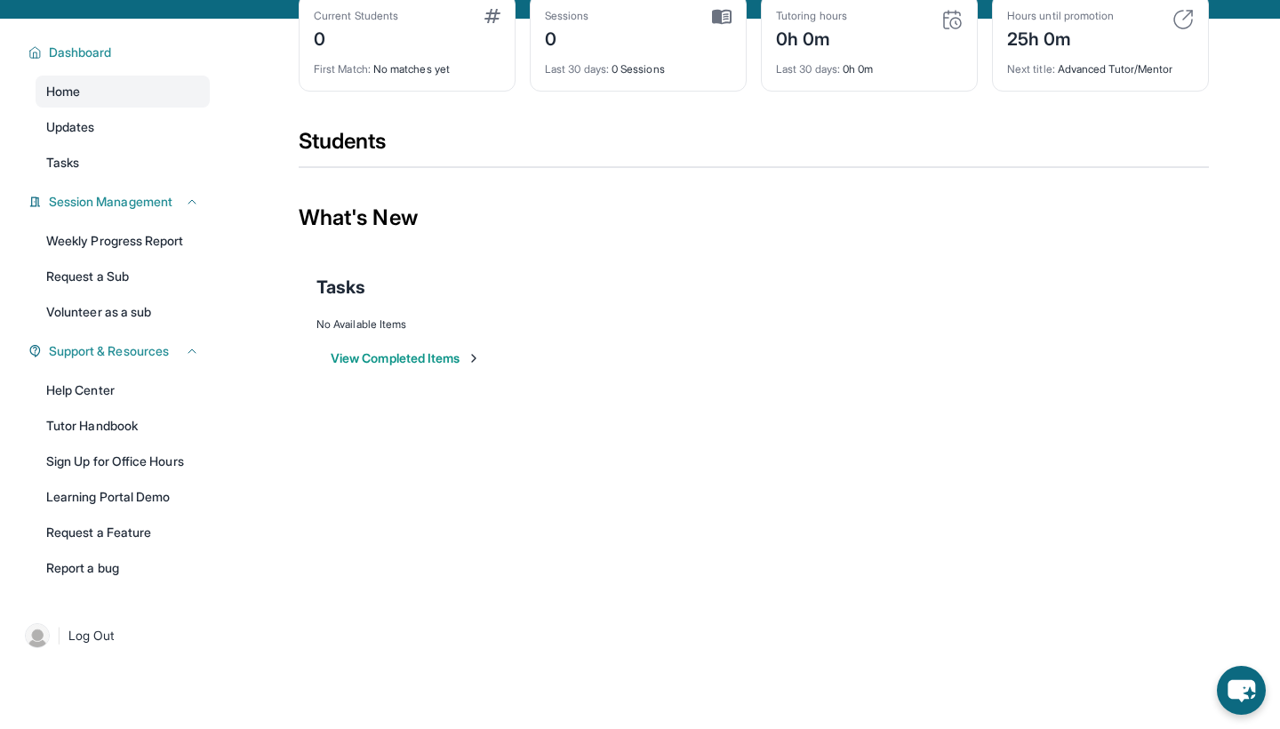
scroll to position [123, 0]
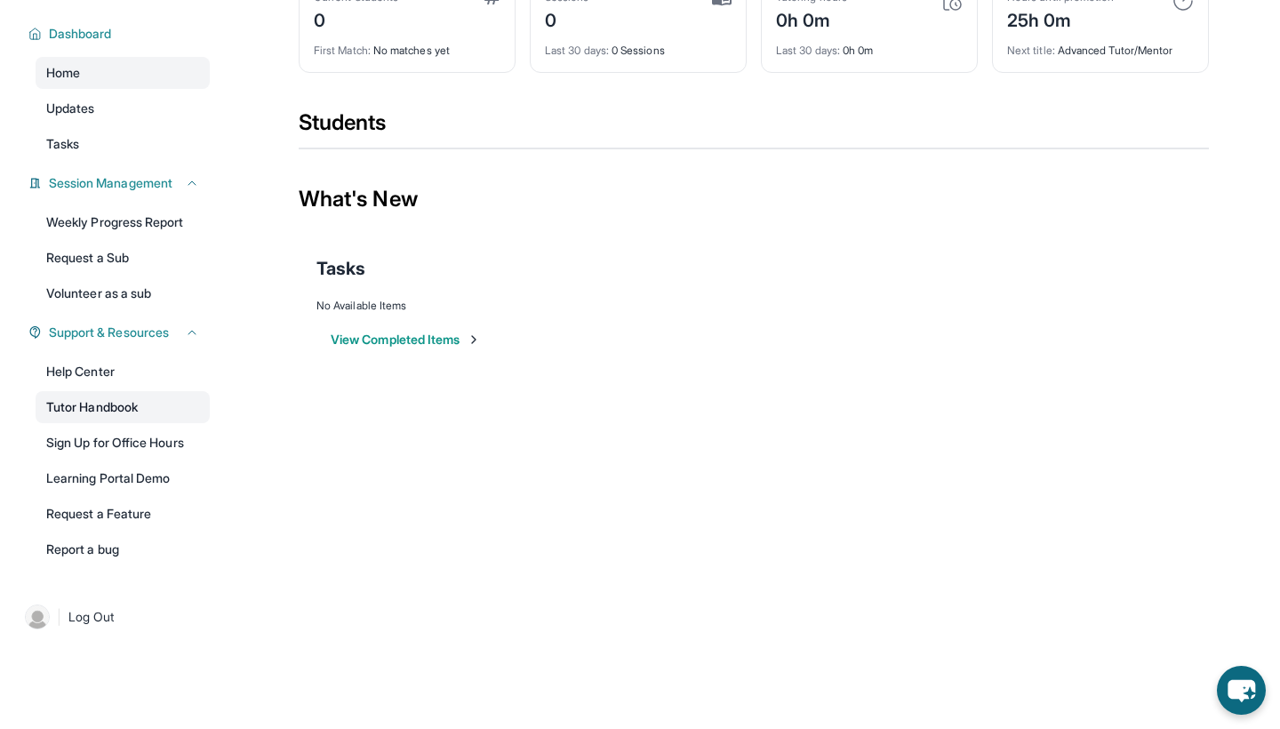
click at [95, 402] on link "Tutor Handbook" at bounding box center [123, 407] width 174 height 32
click at [105, 232] on link "Weekly Progress Report" at bounding box center [123, 222] width 174 height 32
click at [183, 292] on link "Volunteer as a sub" at bounding box center [123, 293] width 174 height 32
click at [120, 152] on link "Tasks" at bounding box center [123, 144] width 174 height 32
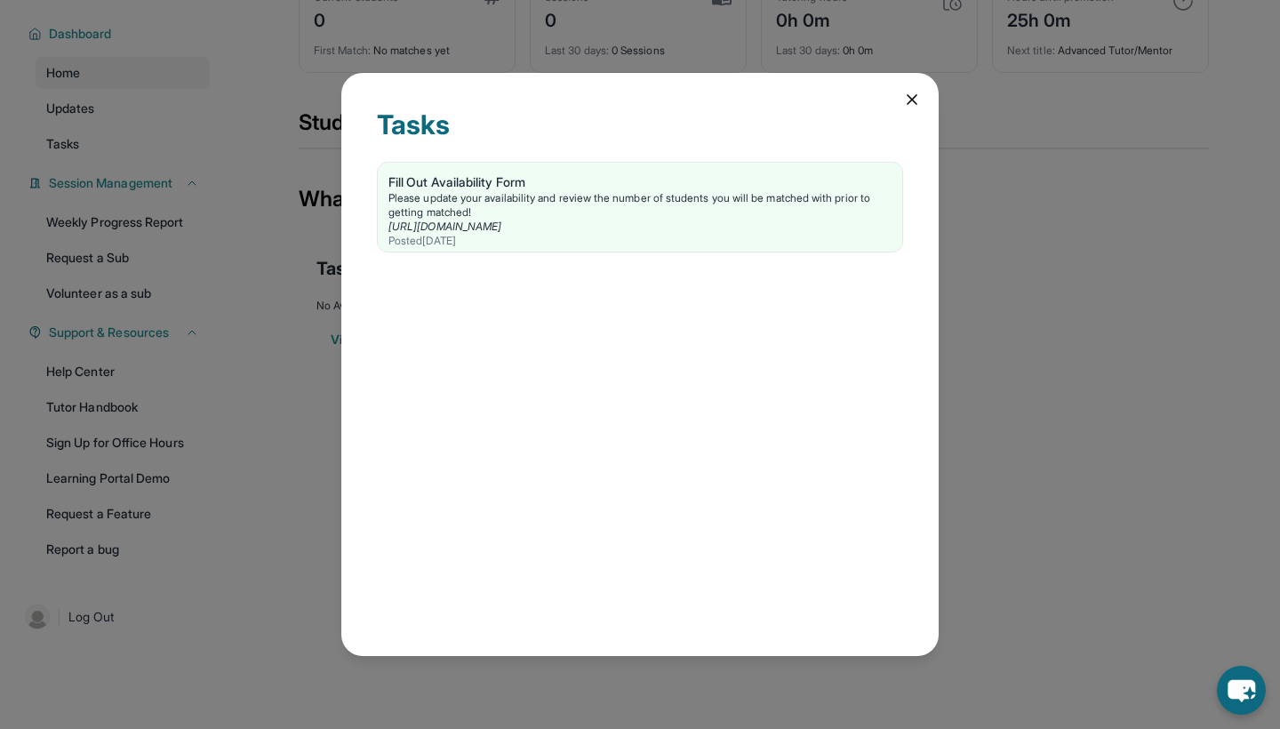
click at [909, 95] on icon at bounding box center [912, 100] width 18 height 18
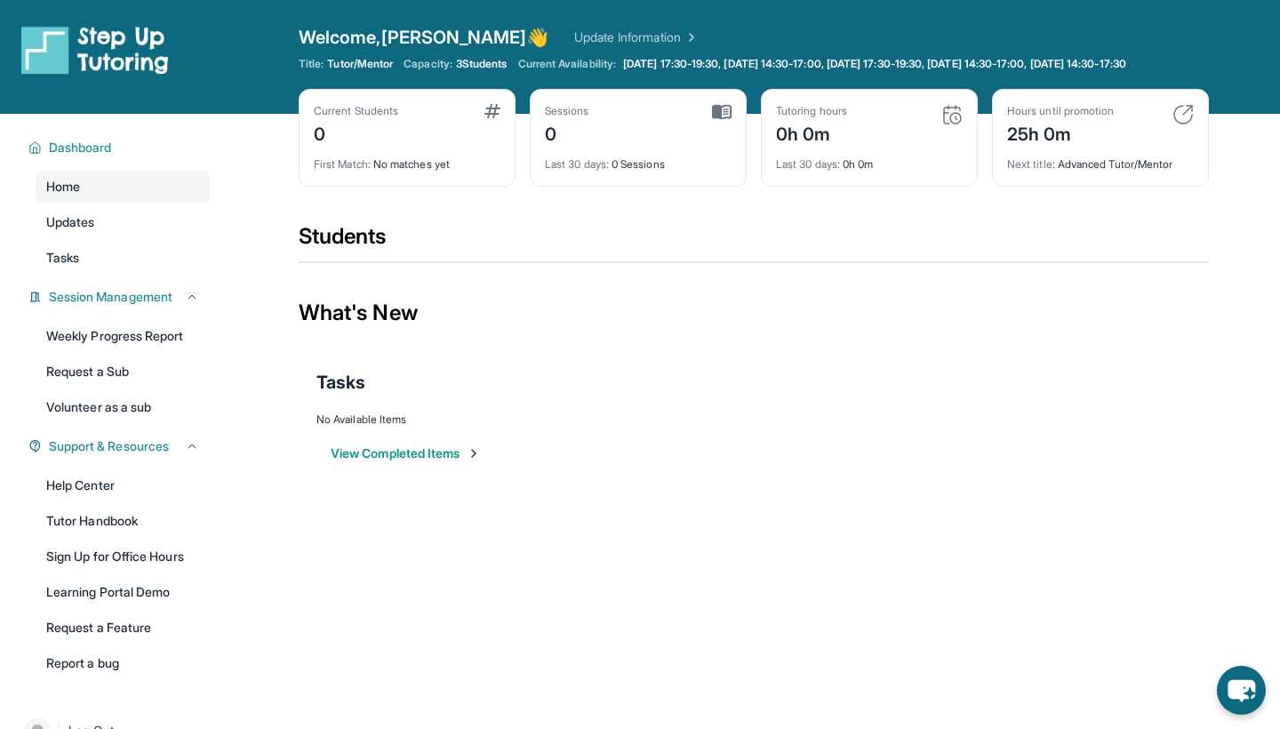
scroll to position [0, 0]
click at [616, 32] on link "Update Information" at bounding box center [636, 37] width 124 height 18
click at [591, 31] on link "Update Information" at bounding box center [636, 37] width 124 height 18
drag, startPoint x: 516, startPoint y: 66, endPoint x: 304, endPoint y: 36, distance: 214.5
click at [304, 36] on div "Welcome, Brandon 👋 Update Information Title: Tutor/Mentor Capacity: 3 Students …" at bounding box center [754, 57] width 910 height 64
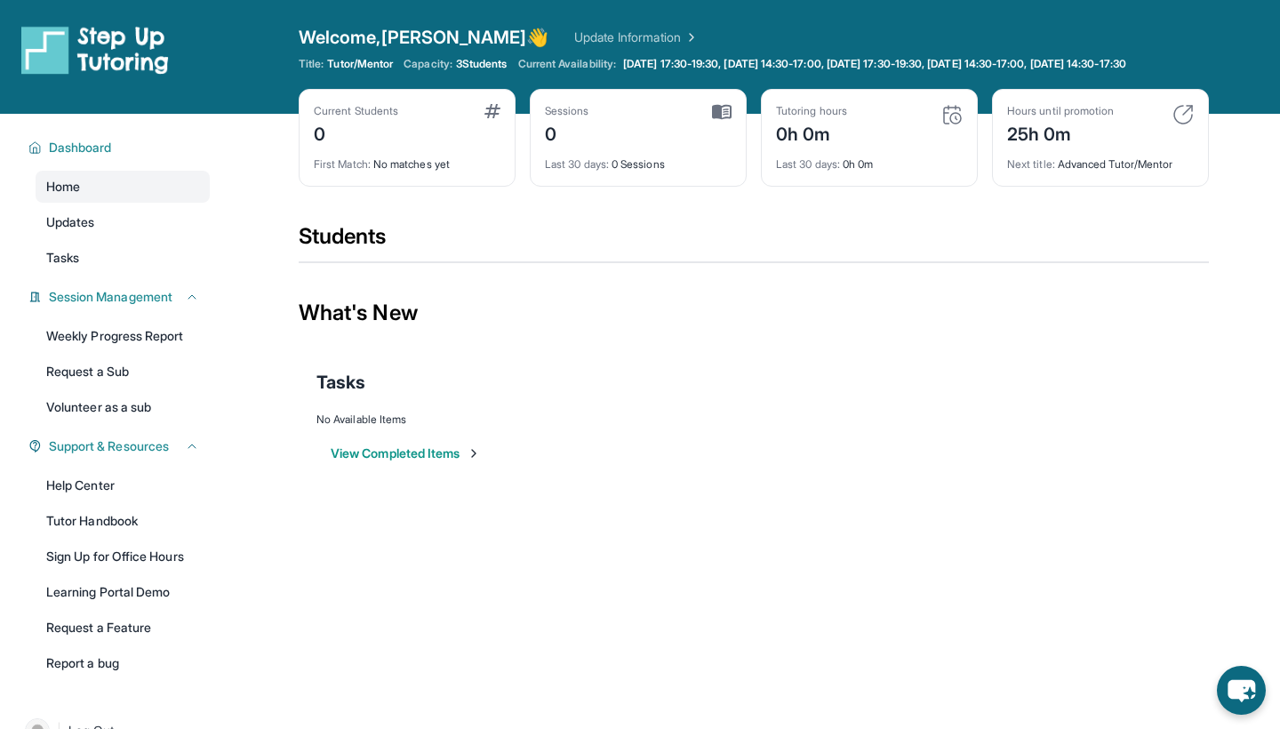
click at [304, 36] on span "Welcome, Brandon 👋" at bounding box center [424, 37] width 251 height 25
click at [574, 29] on link "Update Information" at bounding box center [636, 37] width 124 height 18
click at [581, 25] on div "Open sidebar Welcome, Brandon 👋 Update Information Title: Tutor/Mentor Capacity…" at bounding box center [640, 57] width 1280 height 114
click at [611, 39] on link "Update Information" at bounding box center [636, 37] width 124 height 18
